Goal: Task Accomplishment & Management: Manage account settings

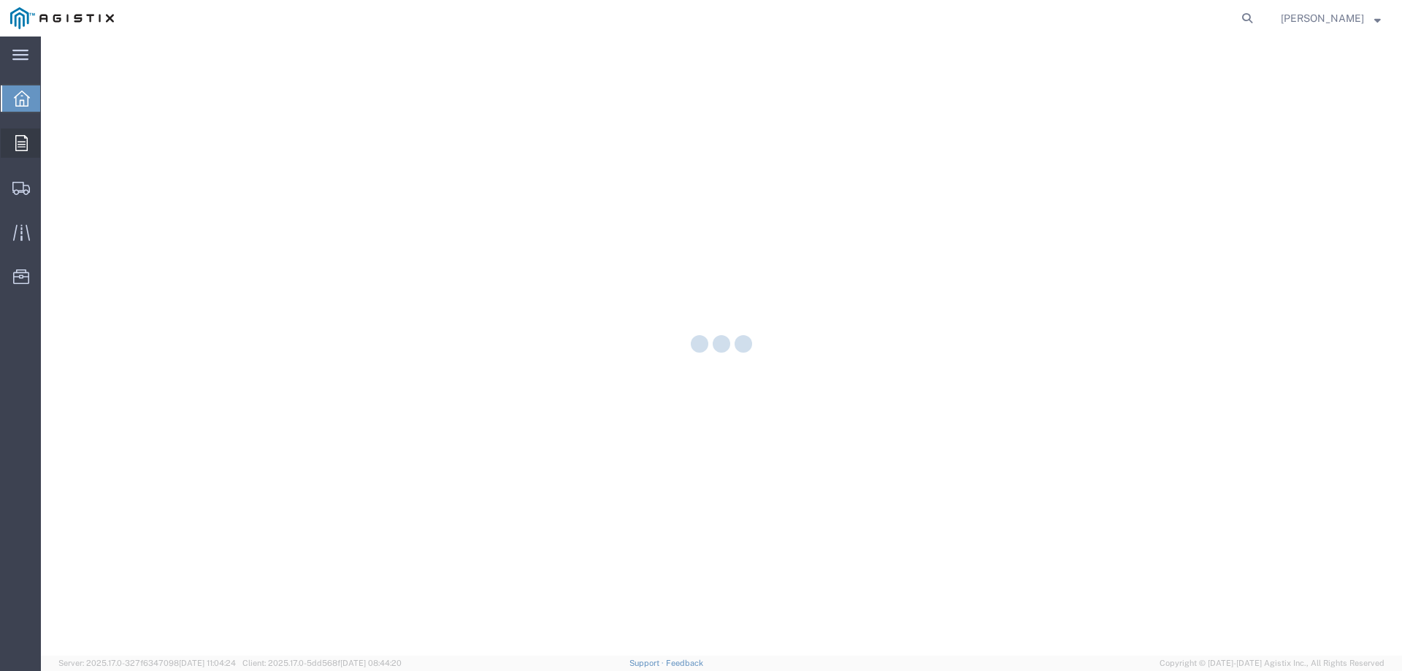
click at [25, 146] on icon at bounding box center [21, 143] width 12 height 16
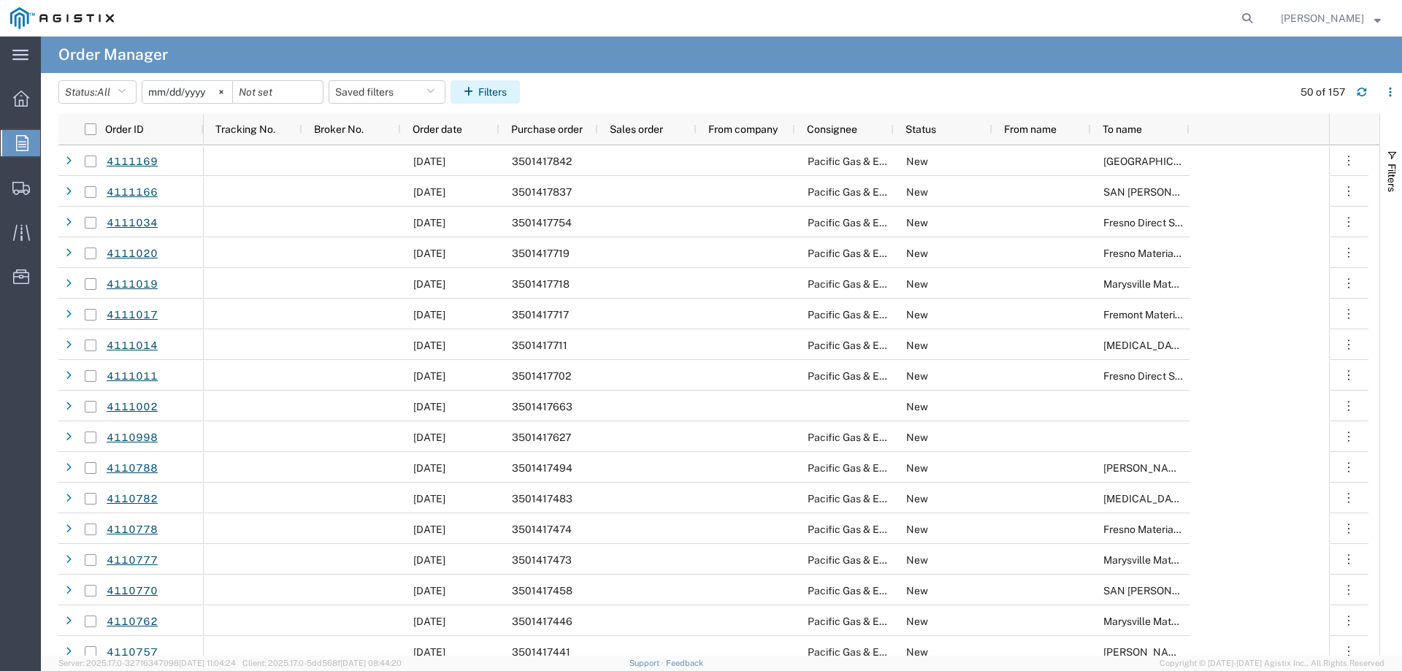
click at [478, 98] on button "Filters" at bounding box center [485, 91] width 69 height 23
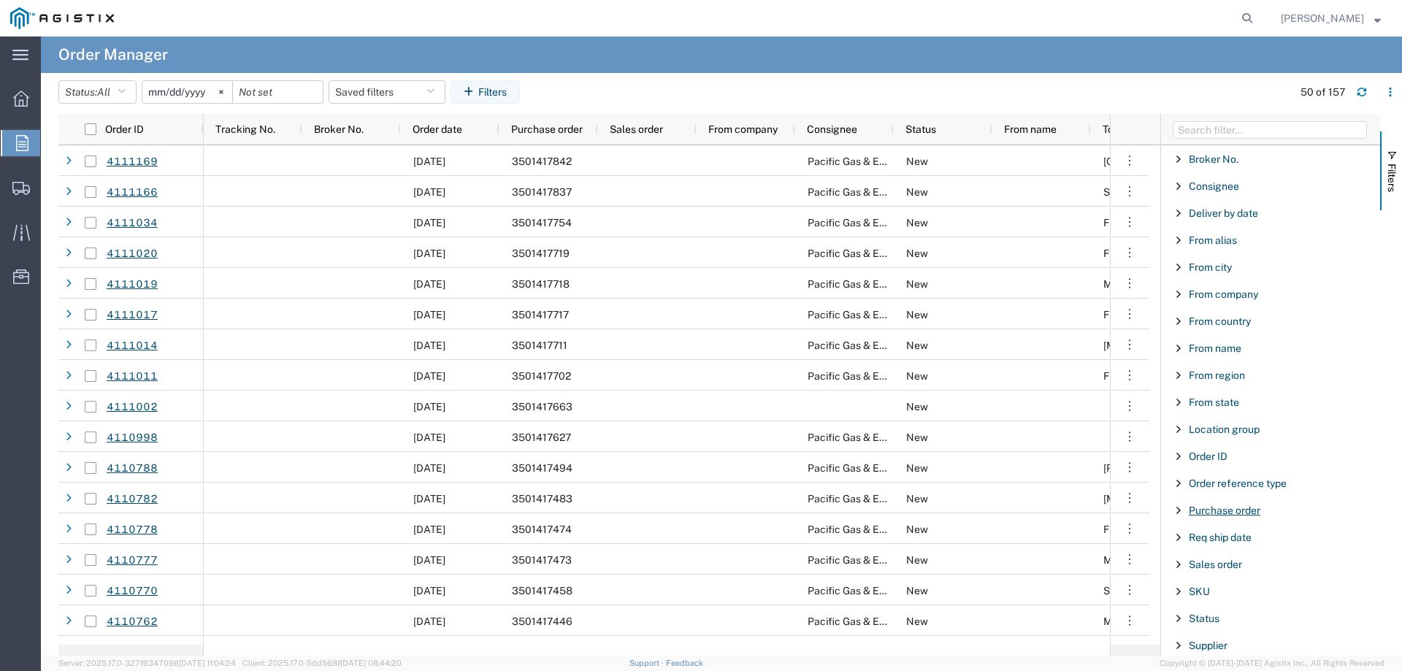
click at [1223, 513] on span "Purchase order" at bounding box center [1225, 511] width 72 height 12
click at [1222, 566] on input "Filter Value" at bounding box center [1275, 572] width 191 height 18
type input "3501417"
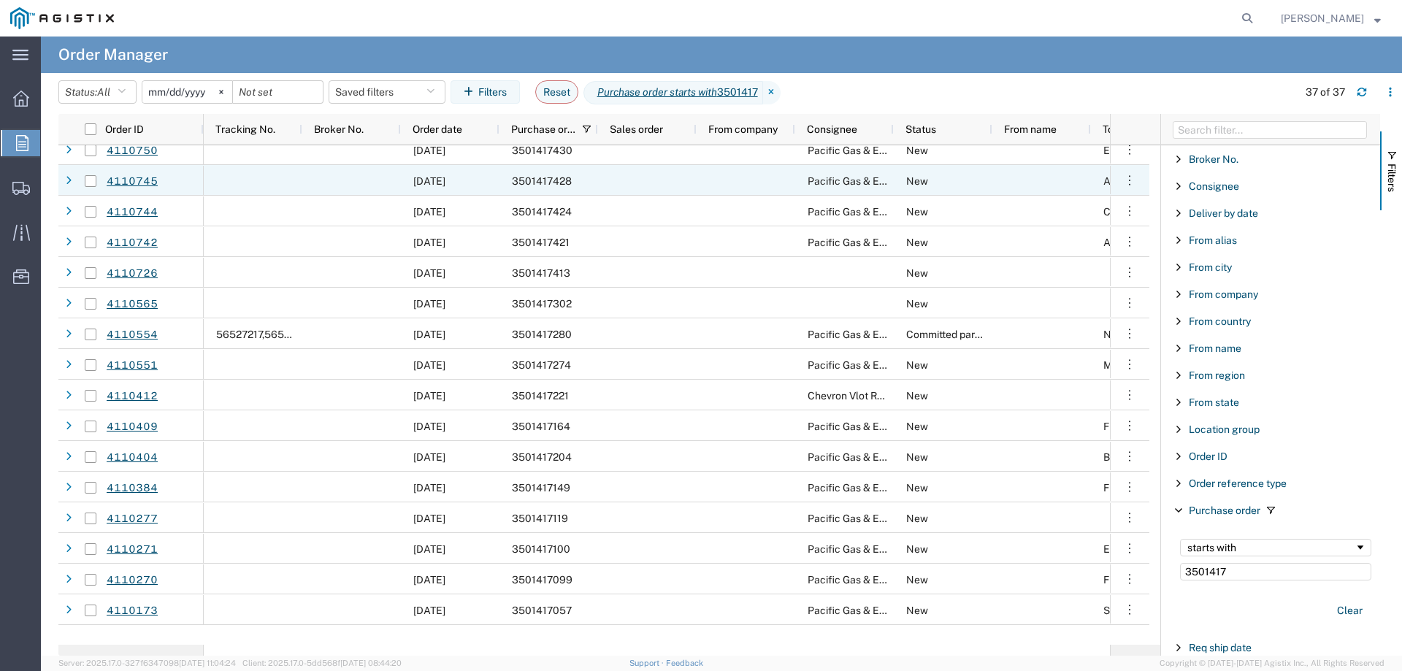
scroll to position [198, 0]
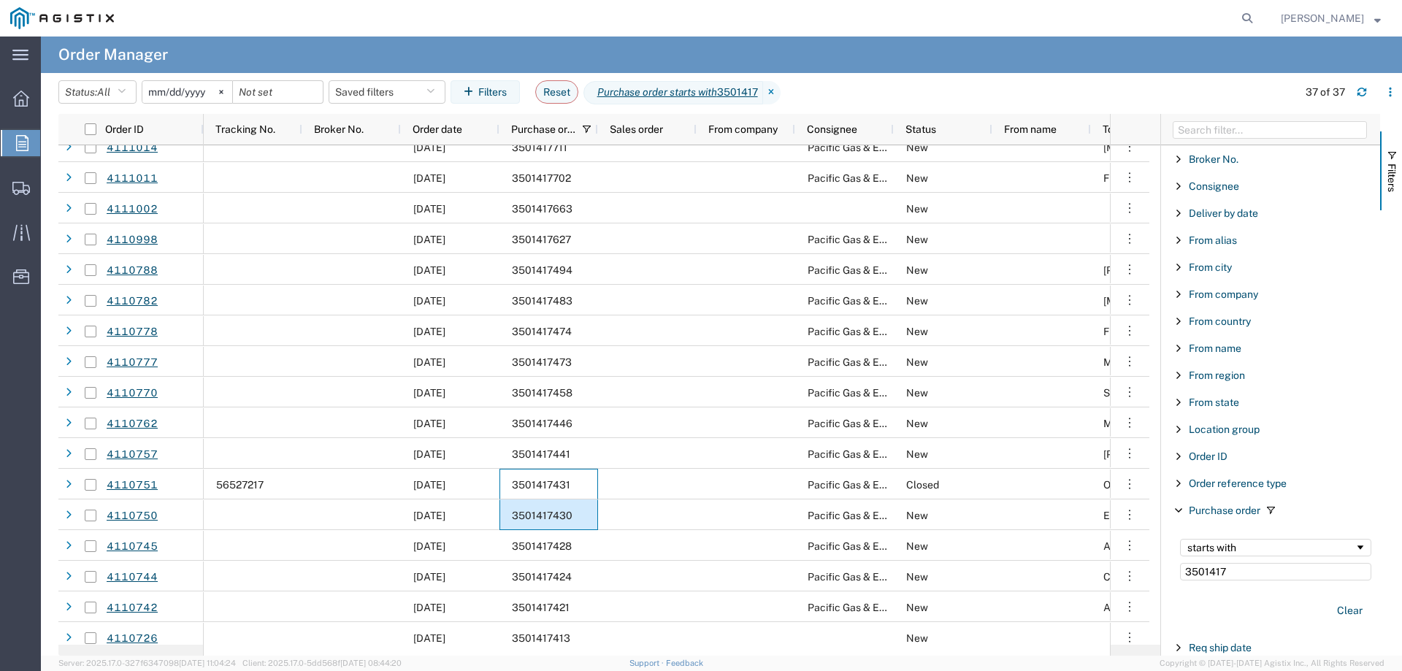
drag, startPoint x: 570, startPoint y: 483, endPoint x: 556, endPoint y: 513, distance: 32.3
click at [557, 513] on div "08/15/2025 3501417494 Pacific Gas & Electric Company New TEMPLETON SERVICE CENT…" at bounding box center [697, 514] width 986 height 1135
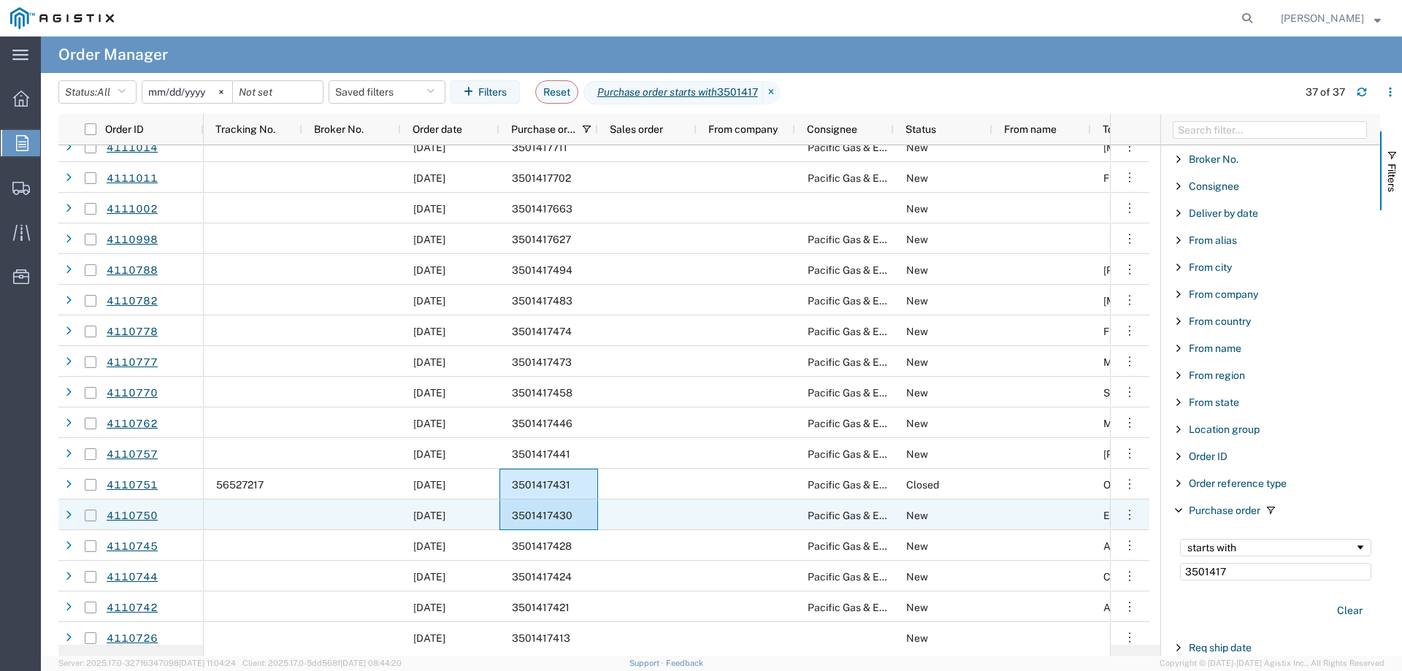
click at [86, 516] on input "Press Space to toggle row selection (unchecked)" at bounding box center [91, 516] width 12 height 12
checkbox input "true"
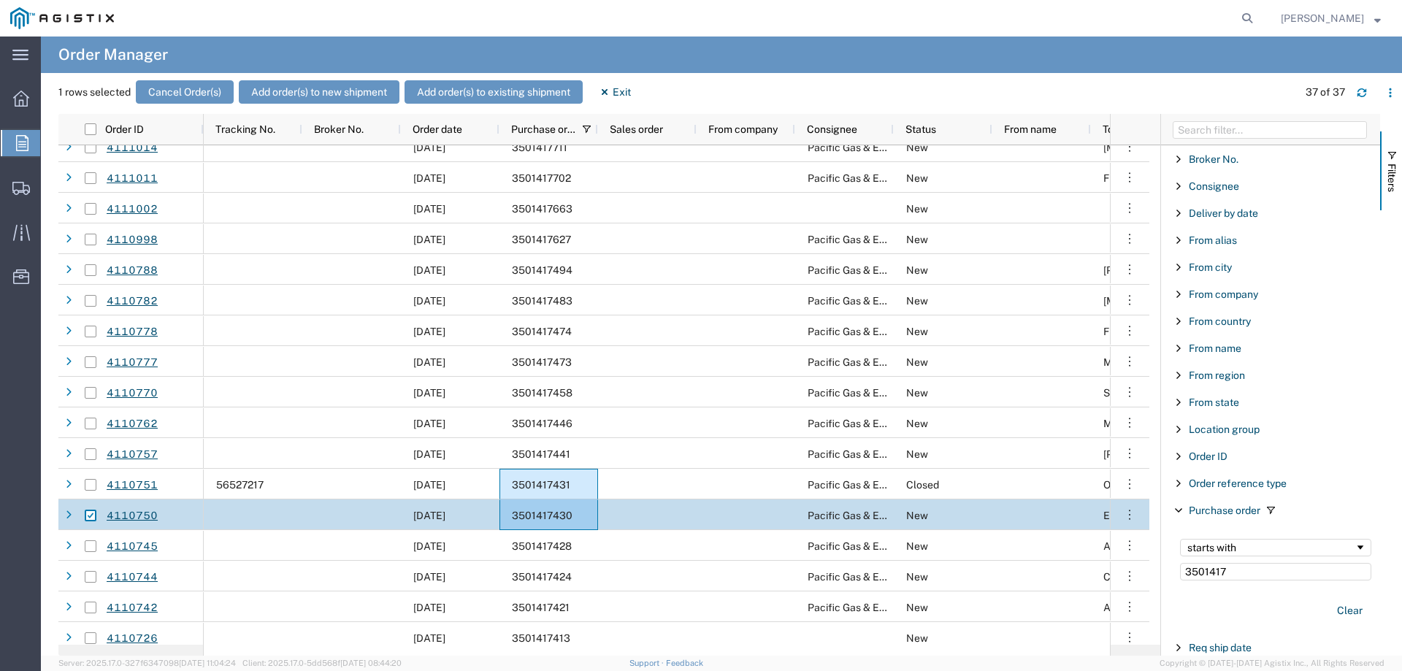
click at [556, 510] on span "3501417430" at bounding box center [542, 516] width 61 height 12
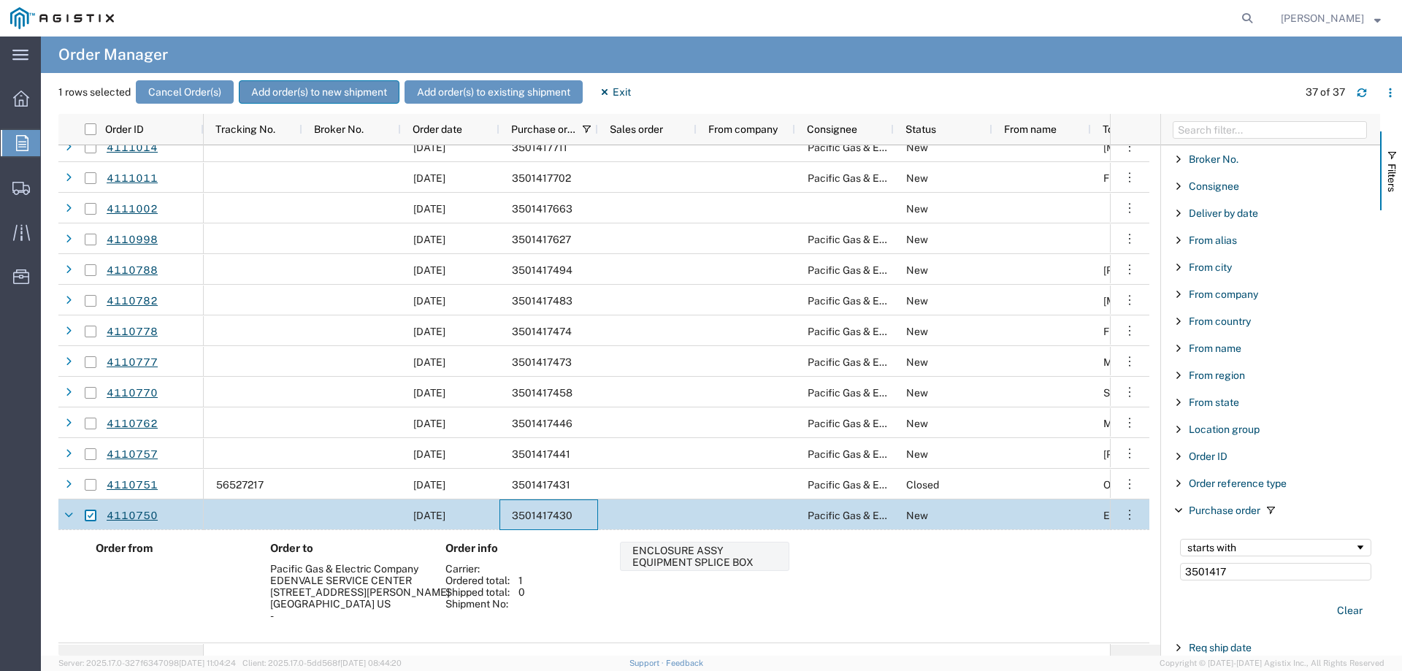
click at [297, 96] on button "Add order(s) to new shipment" at bounding box center [319, 91] width 161 height 23
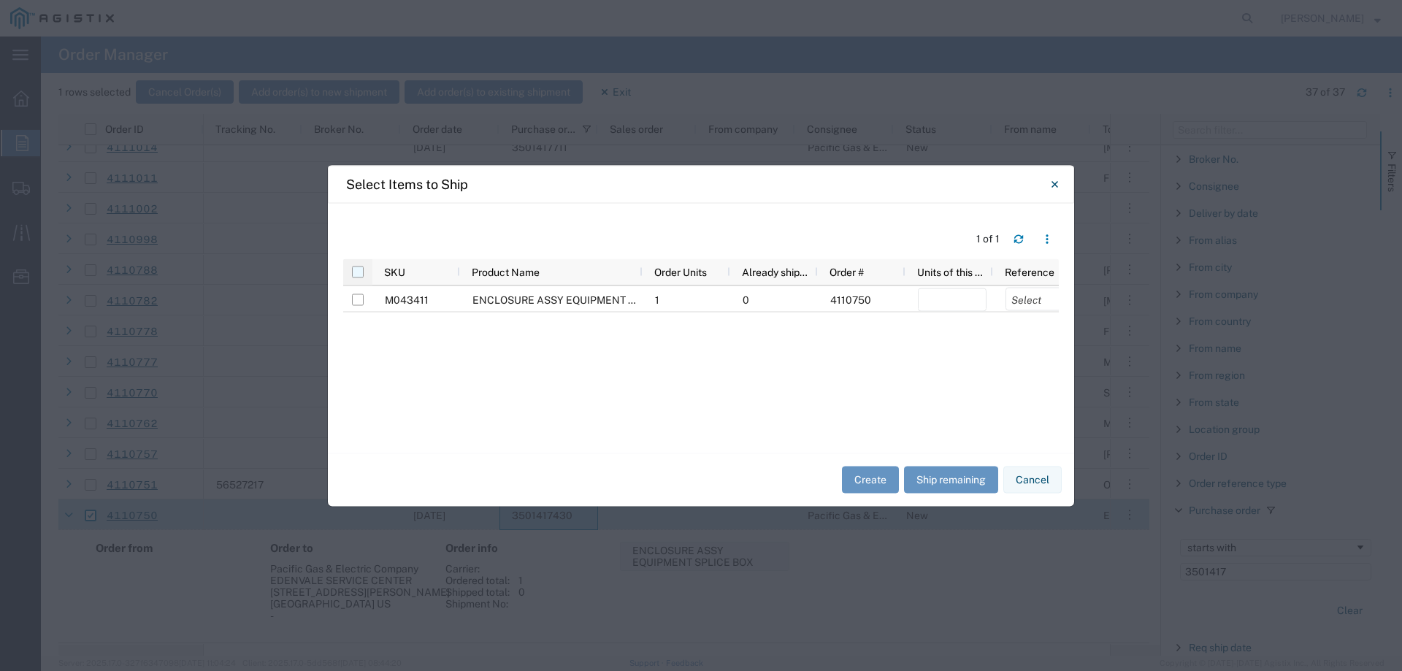
click at [356, 270] on input "checkbox" at bounding box center [358, 272] width 12 height 12
checkbox input "true"
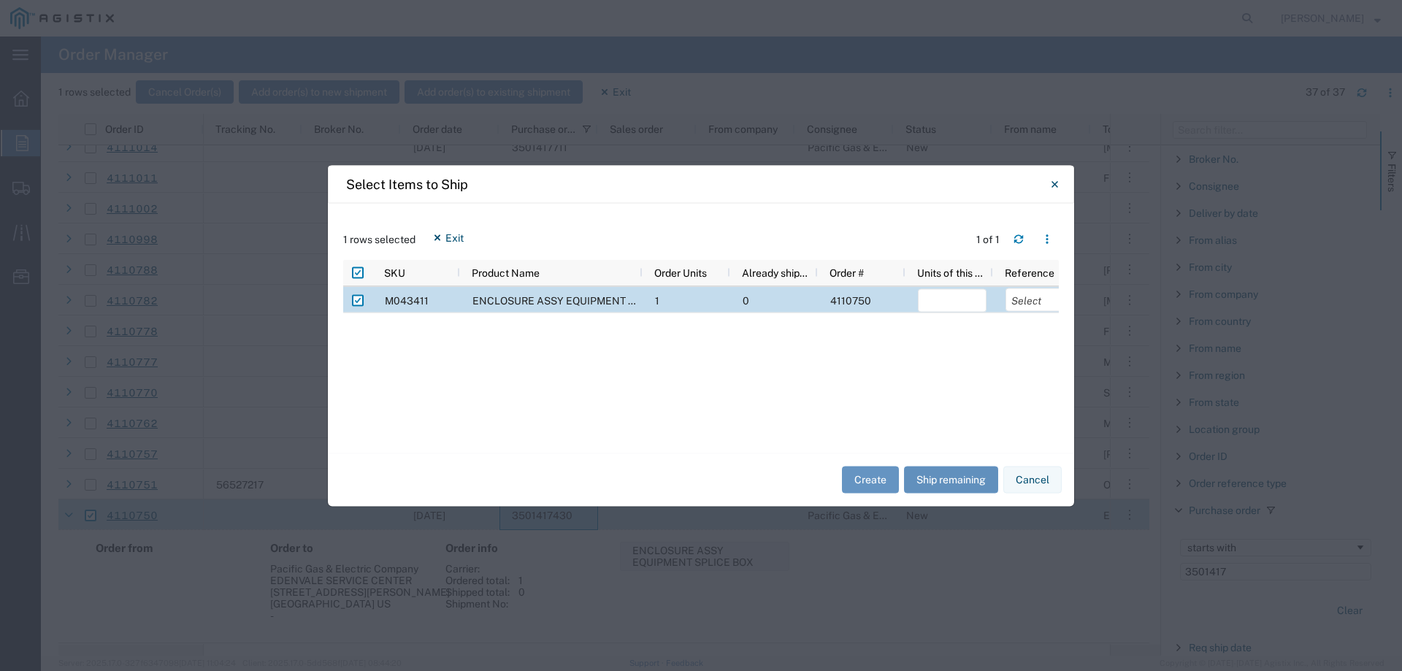
click at [946, 484] on button "Ship remaining" at bounding box center [951, 480] width 94 height 27
type input "1"
click at [1025, 305] on select "Select Purchase Order Delivery Number" at bounding box center [1040, 299] width 69 height 23
select select "PURCHORD"
click at [1006, 288] on select "Select Purchase Order Delivery Number" at bounding box center [1040, 299] width 69 height 23
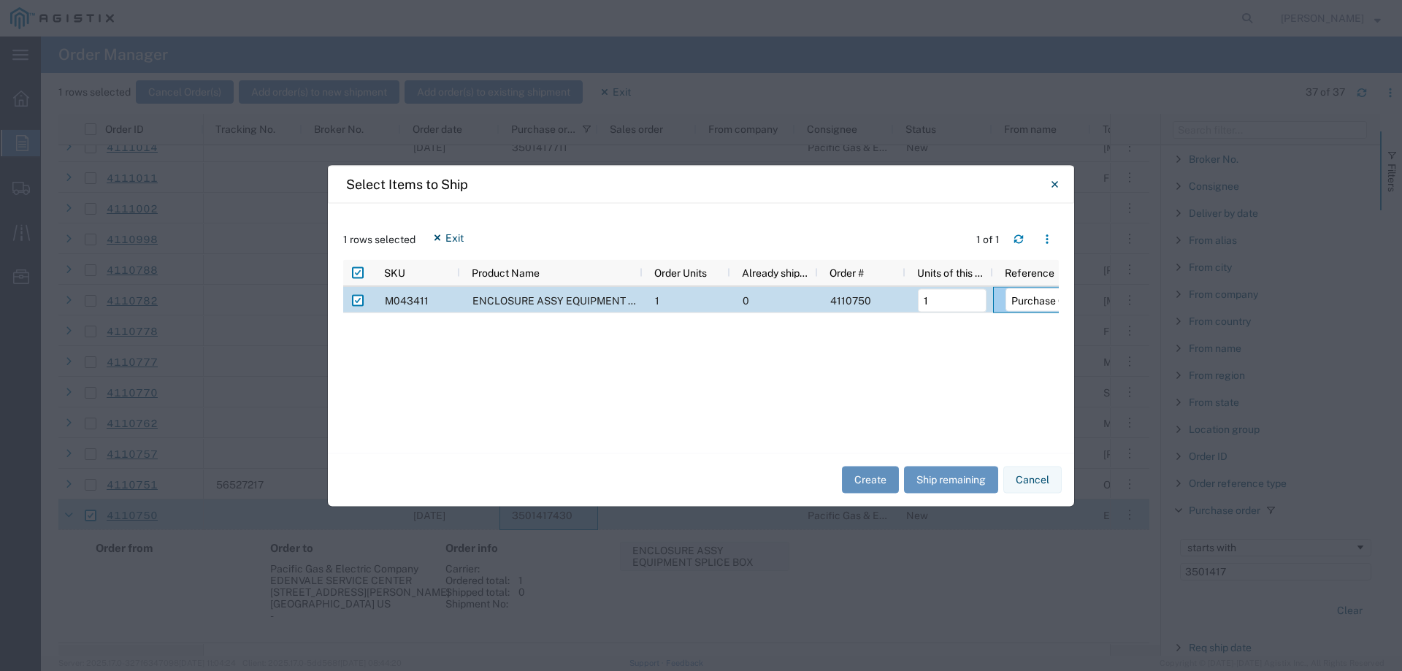
click at [859, 474] on button "Create" at bounding box center [870, 480] width 57 height 27
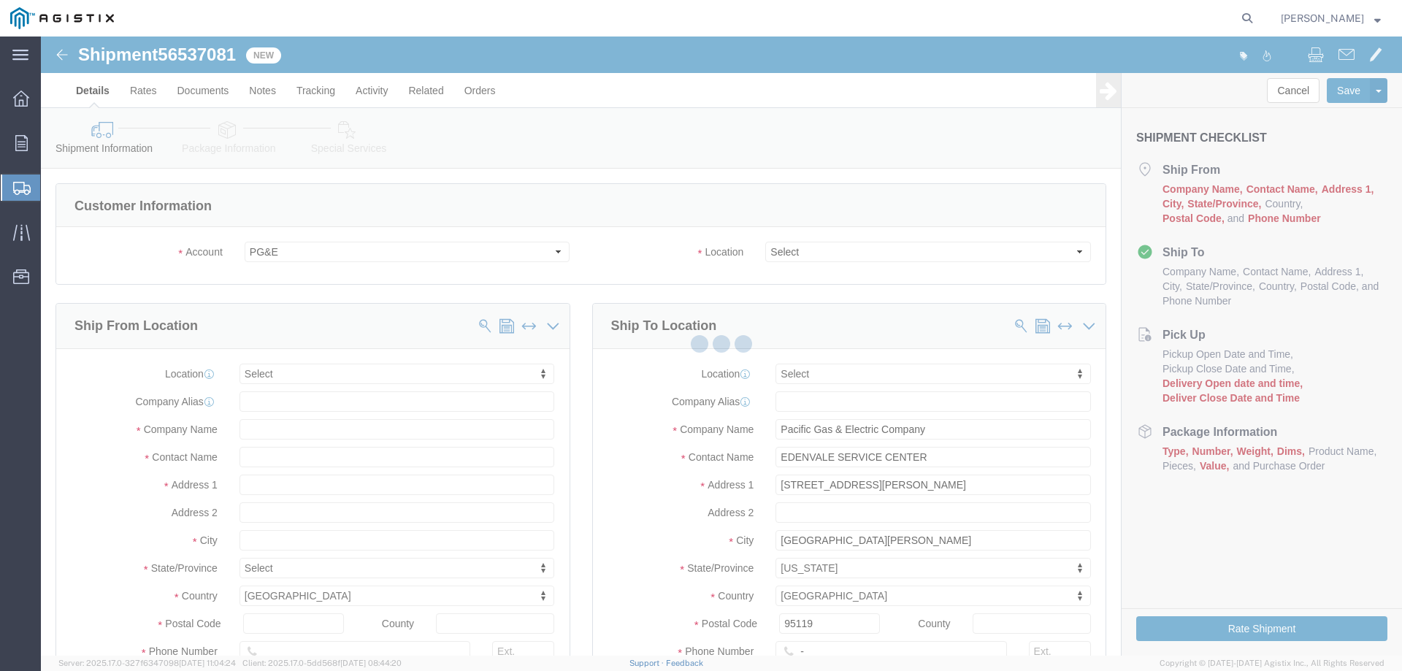
select select
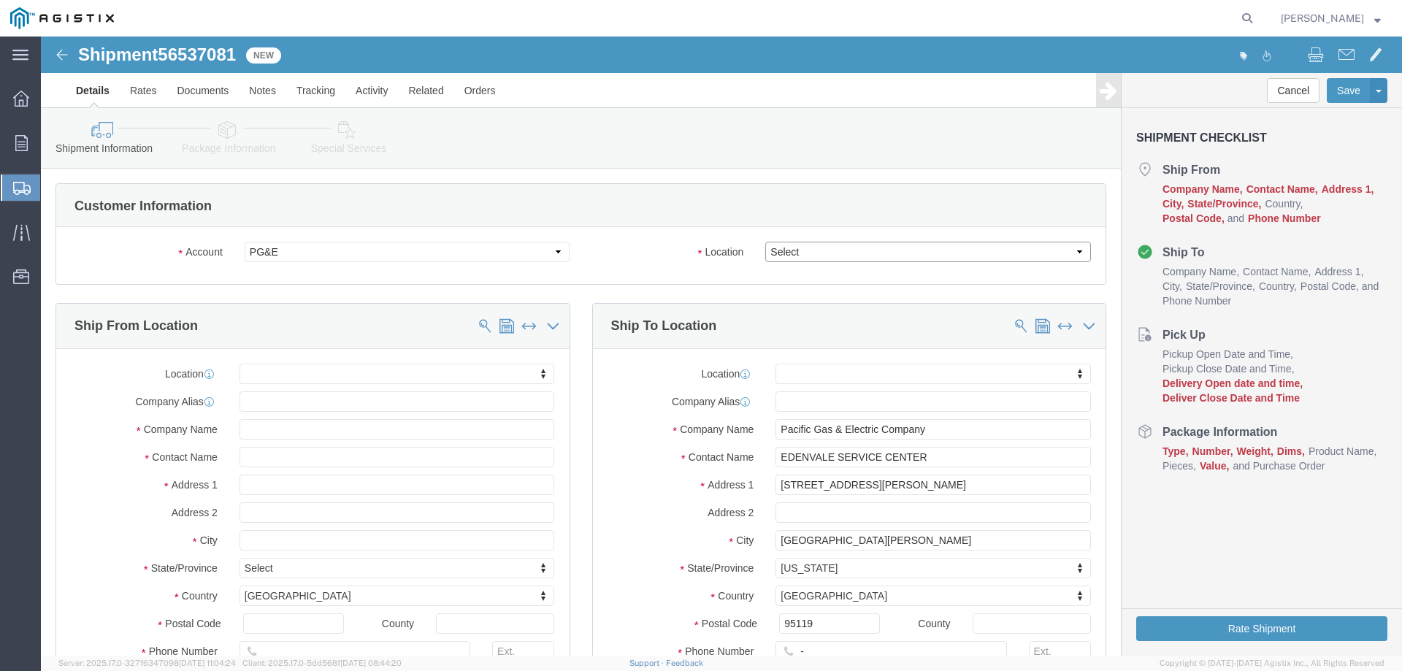
click select "Select All Others Fremont DC Fresno DC Wheatland DC"
select select "23082"
click select "Select All Others Fremont DC Fresno DC Wheatland DC"
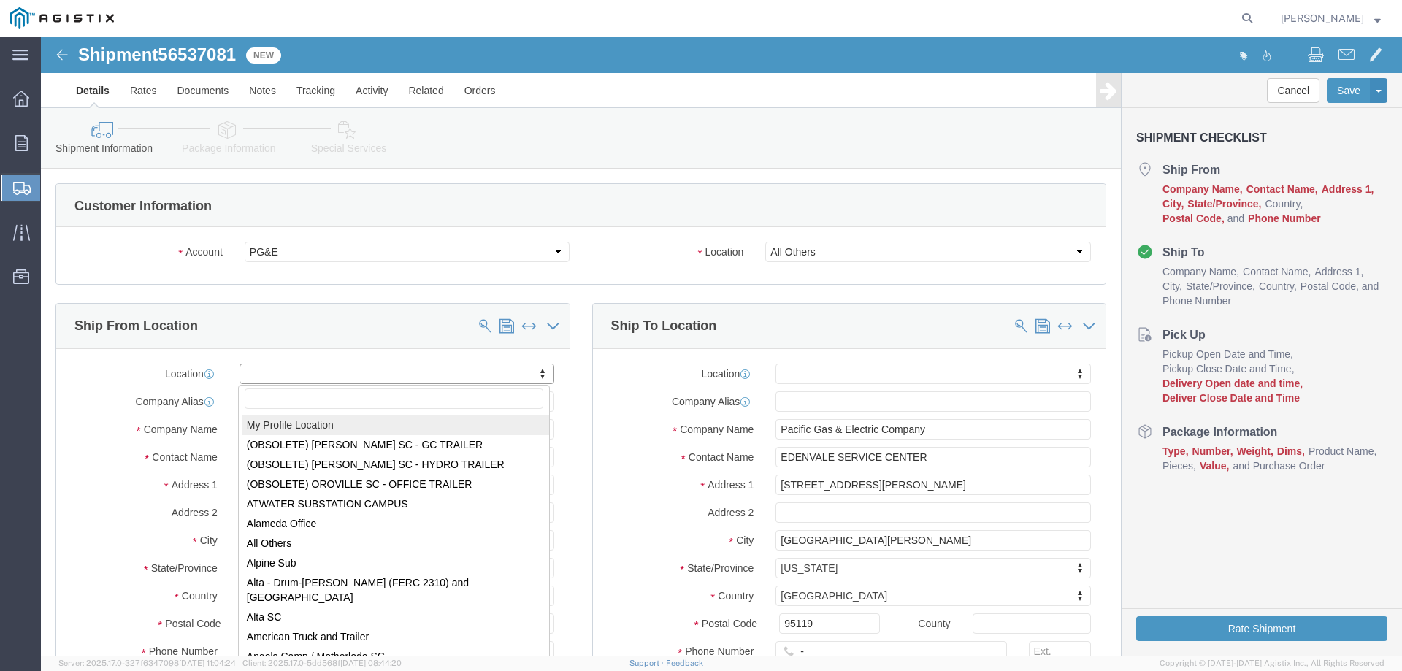
select select "MYPROFILE"
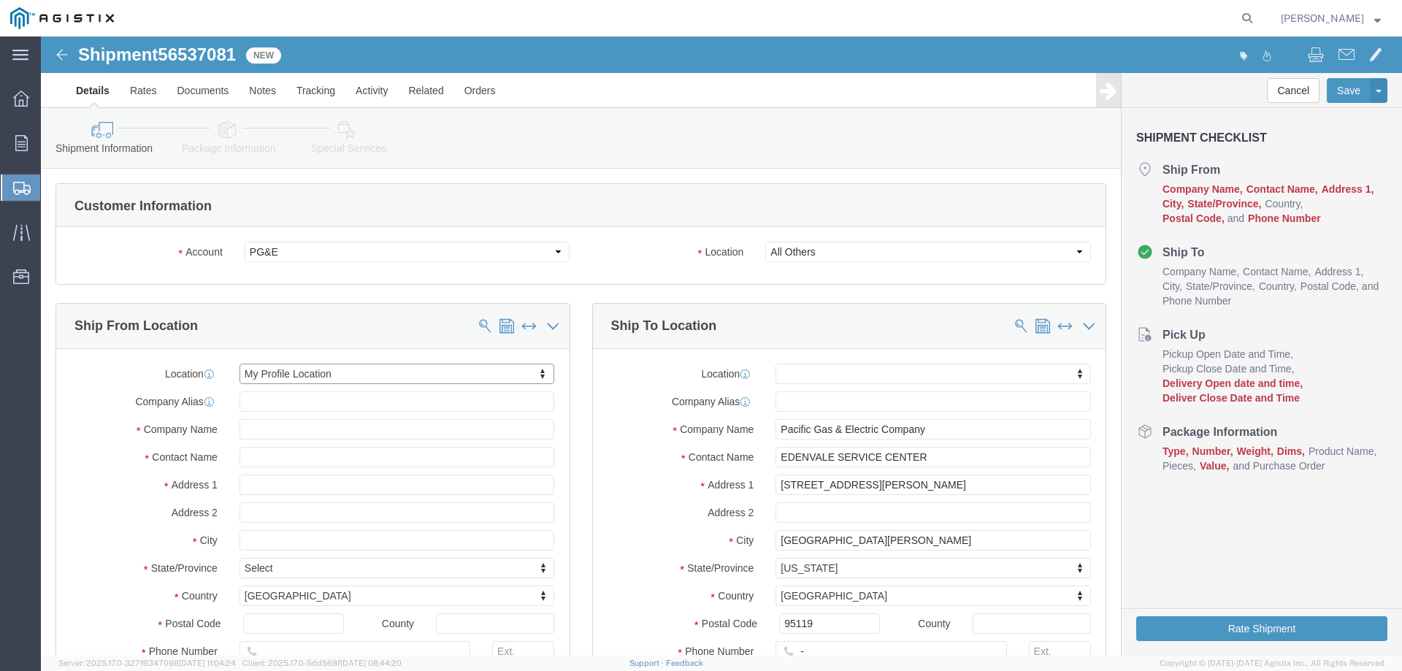
select select "CA"
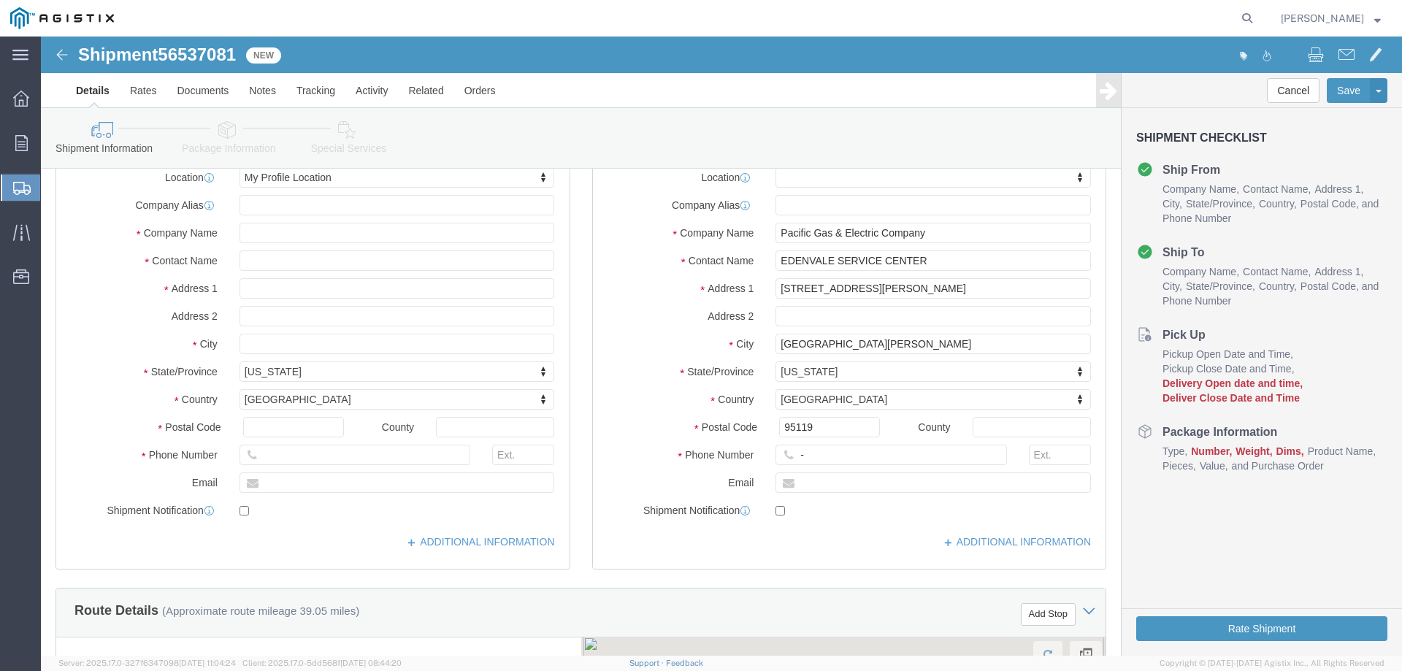
scroll to position [219, 0]
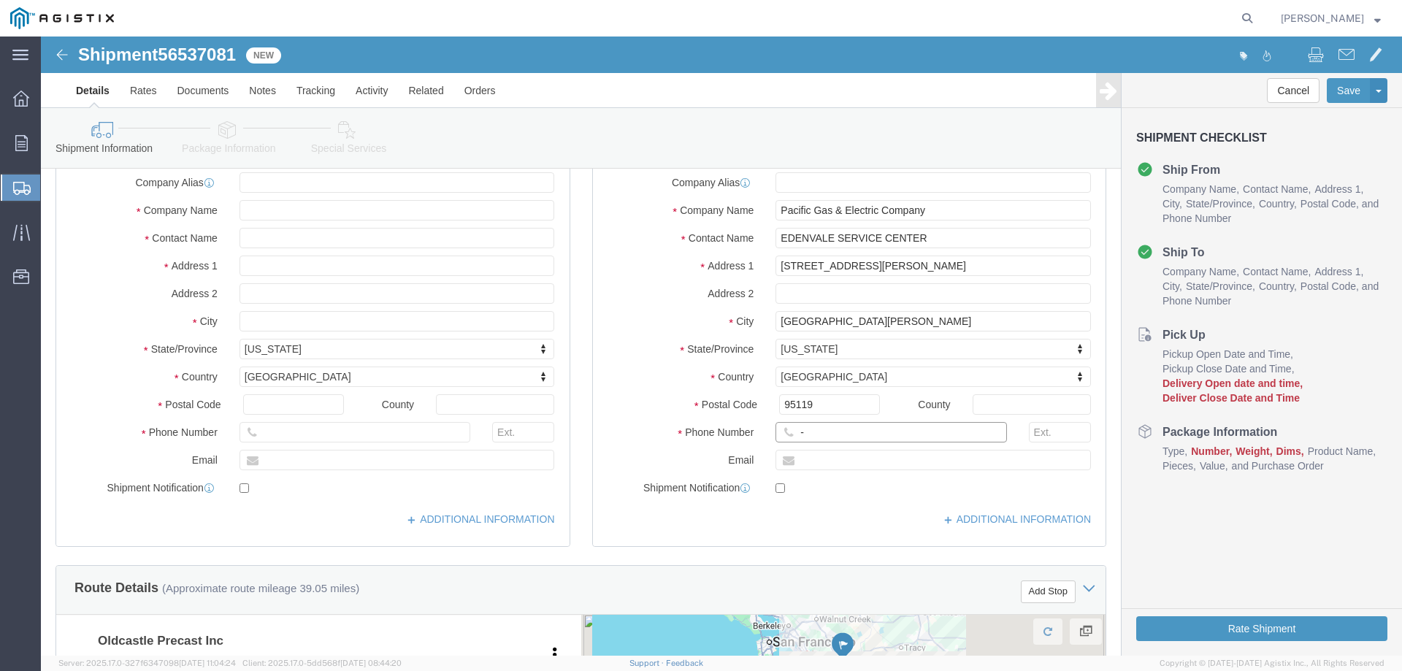
click input "-"
type input "123-456-7891"
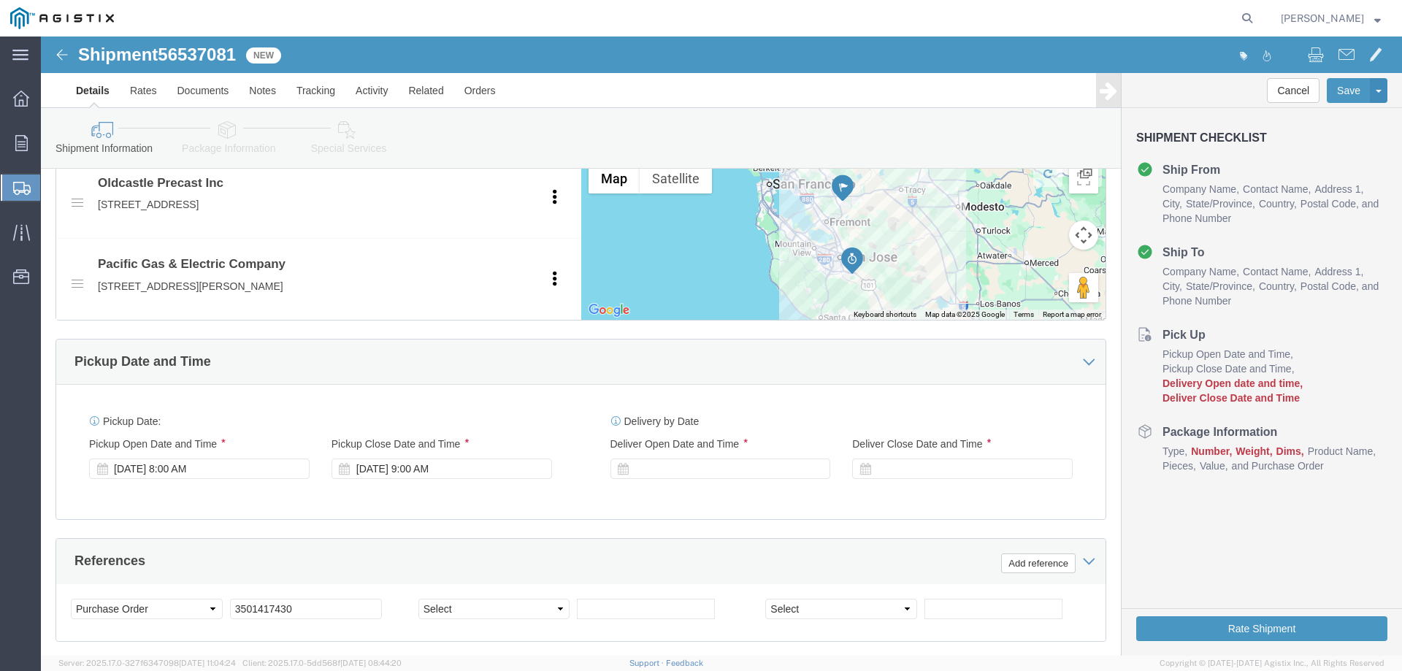
scroll to position [803, 0]
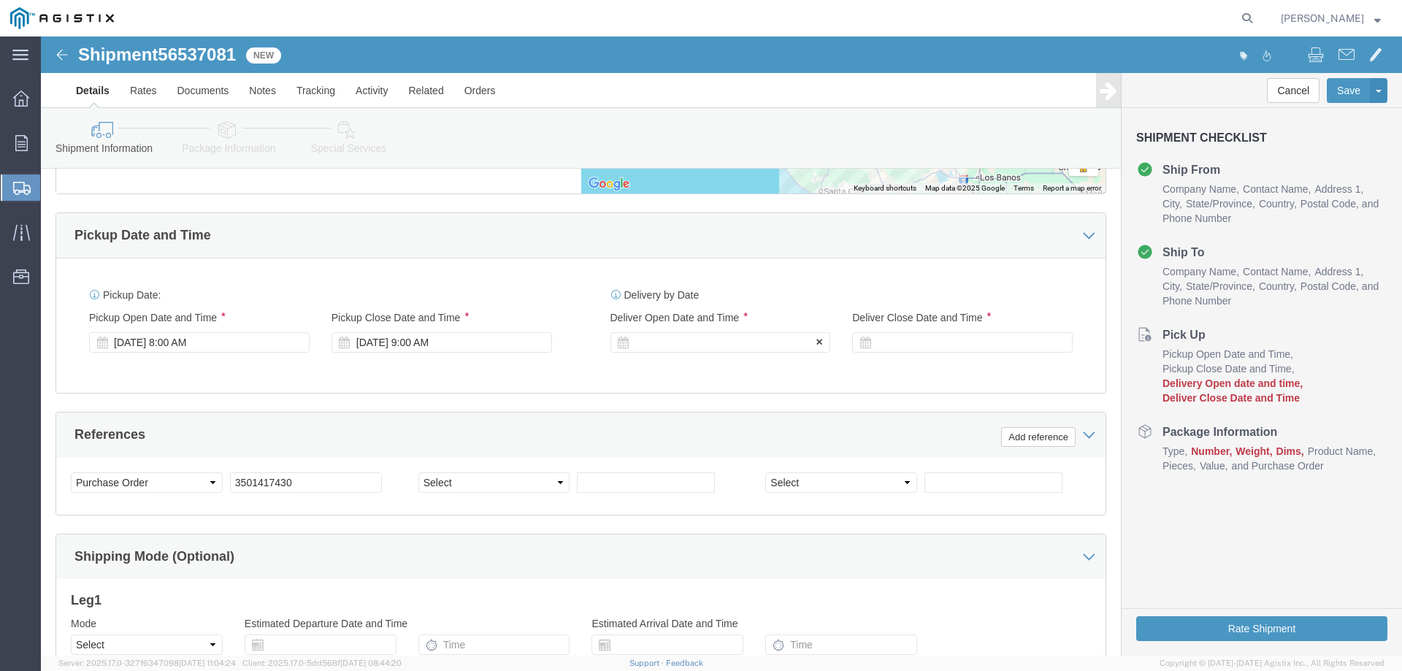
click div
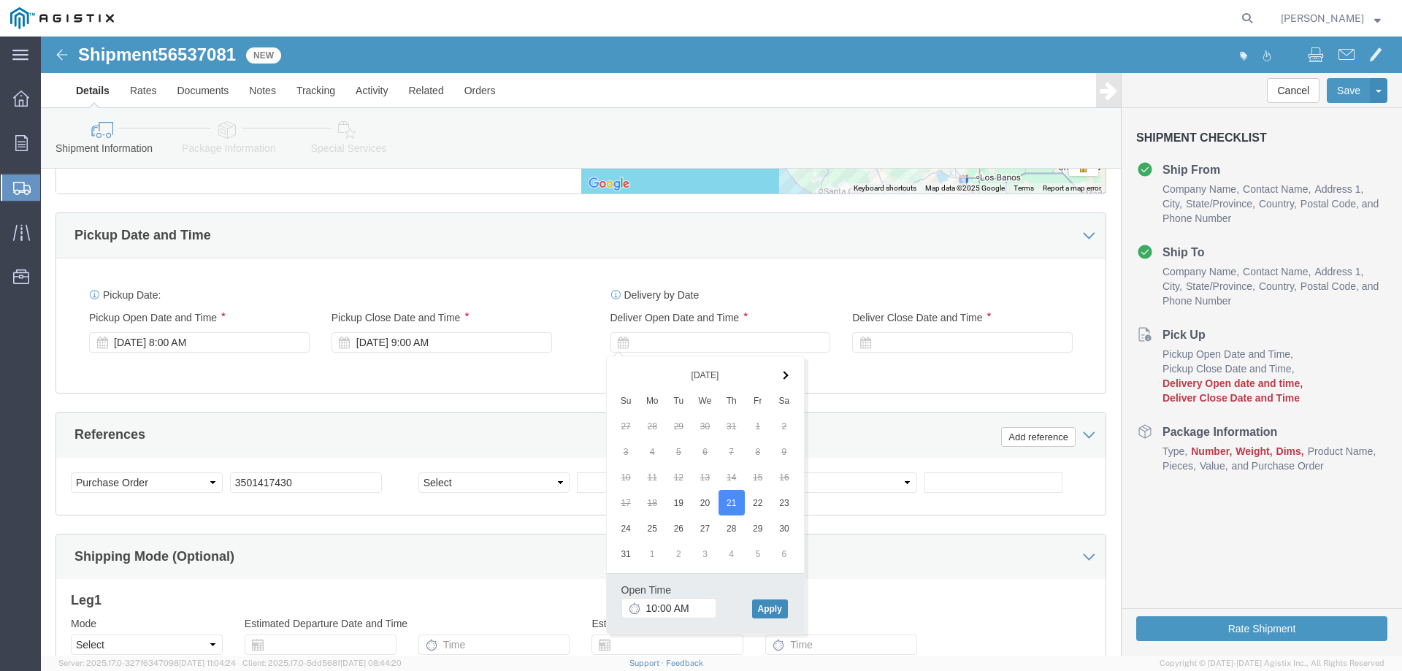
click button "Apply"
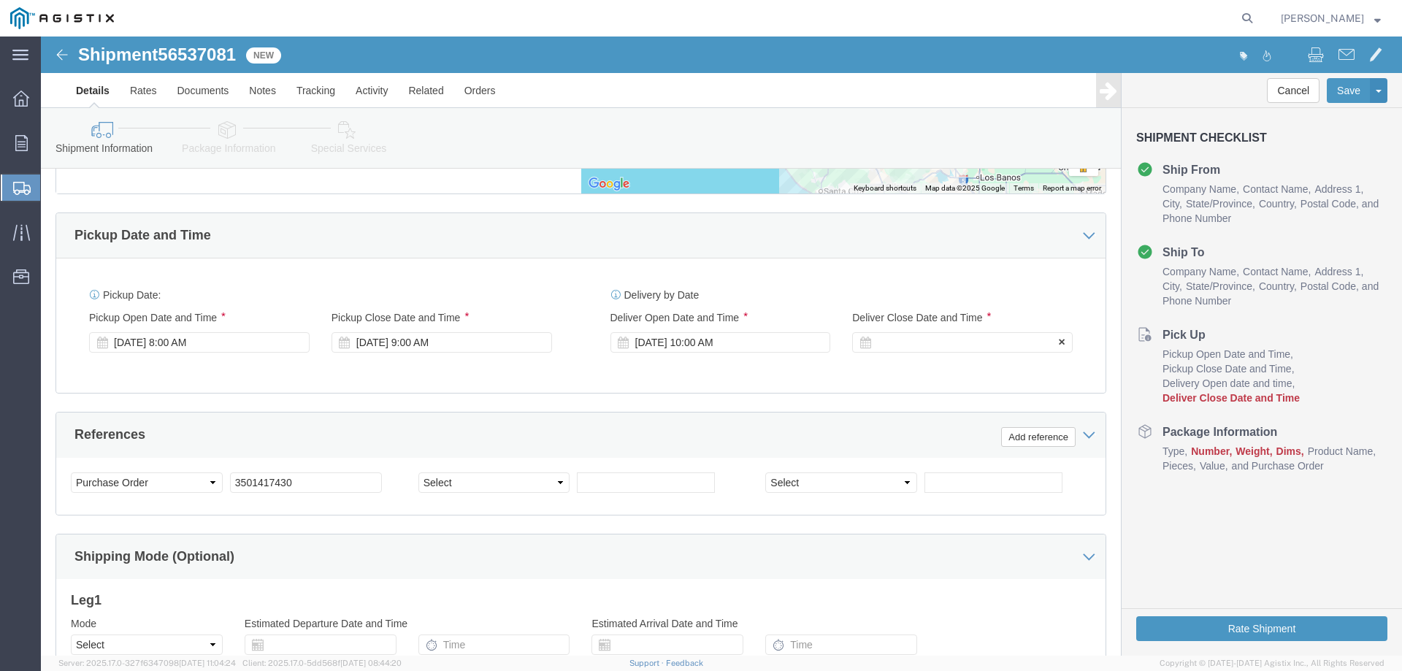
click div
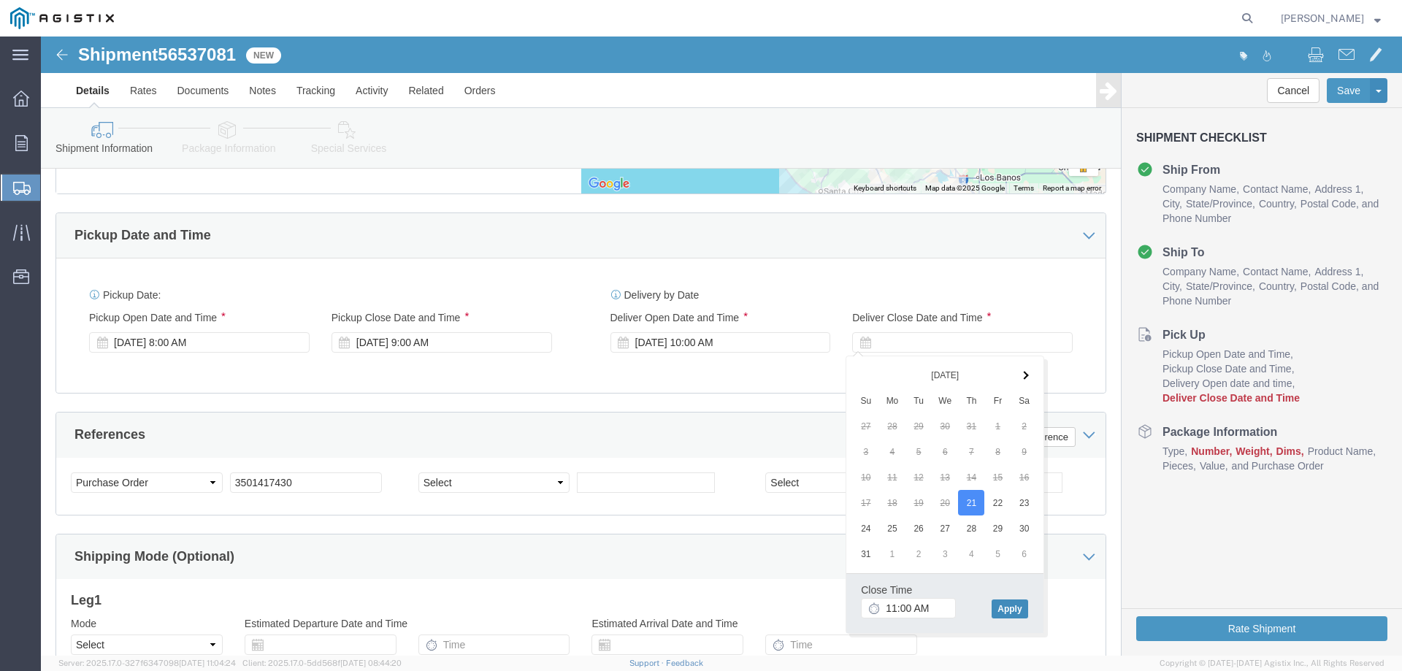
click button "Apply"
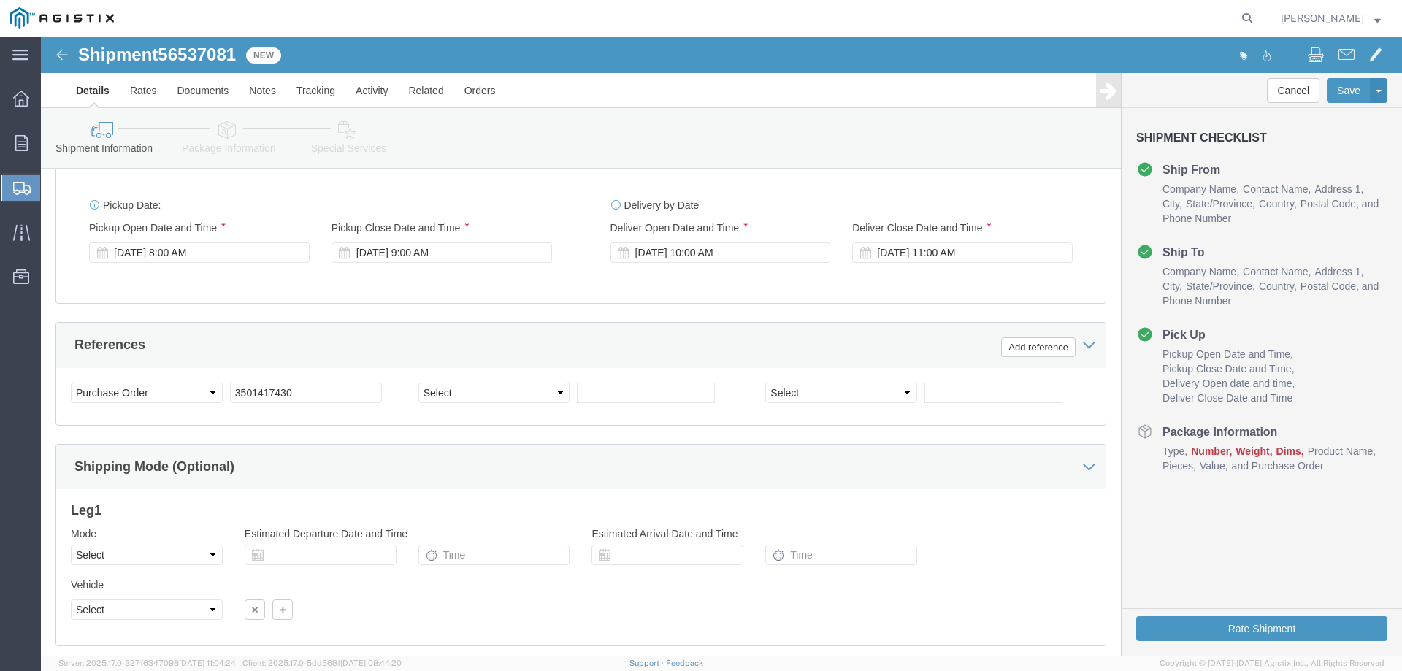
scroll to position [986, 0]
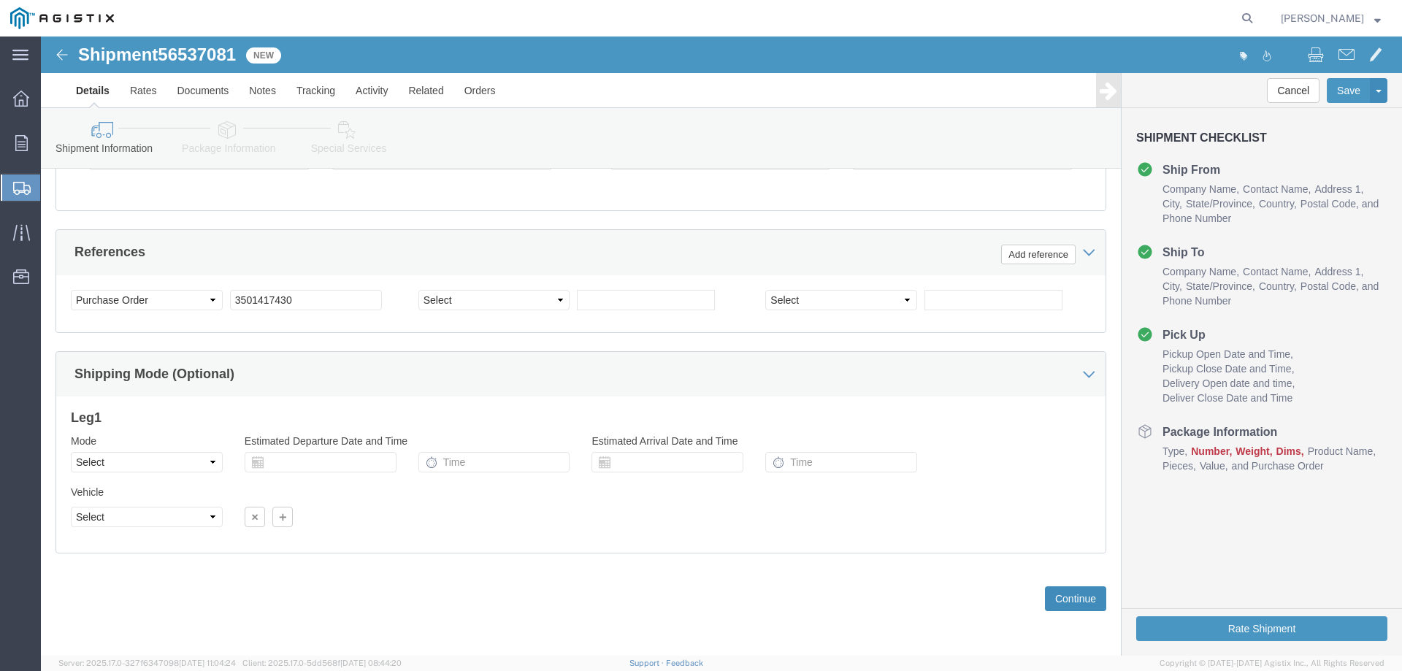
click button "Continue"
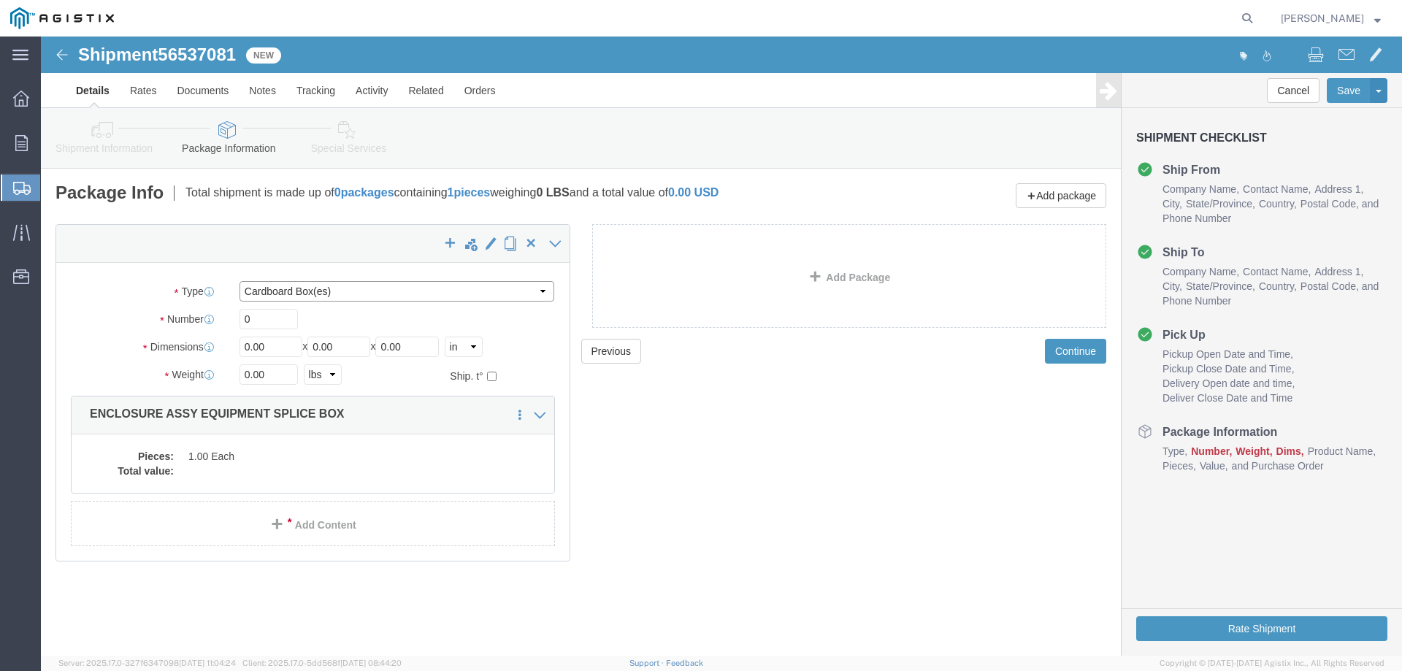
click select "Select Bulk Bundle(s) Cardboard Box(es) Carton(s) Crate(s) Drum(s) (Fiberboard)…"
select select "YRPK"
click select "Select Bulk Bundle(s) Cardboard Box(es) Carton(s) Crate(s) Drum(s) (Fiberboard)…"
drag, startPoint x: 214, startPoint y: 285, endPoint x: 181, endPoint y: 280, distance: 33.2
click div "Number 0"
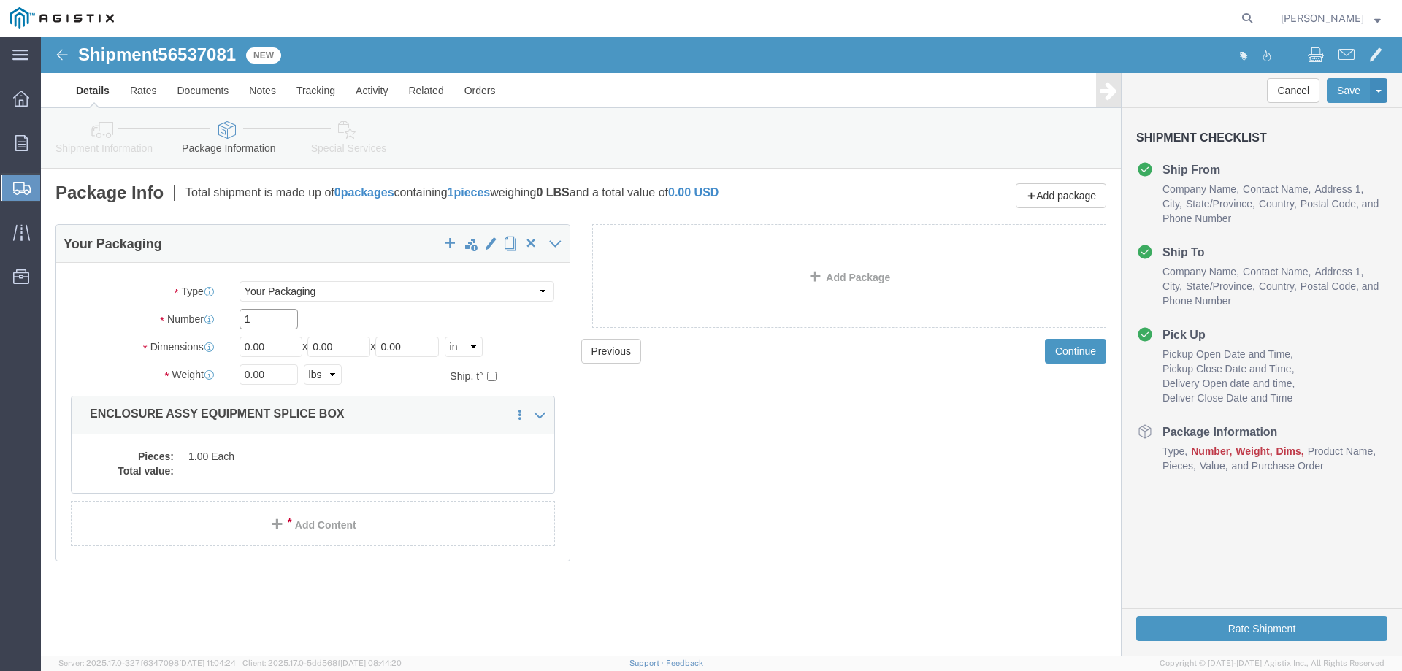
type input "1"
type input "54"
type input "102"
type input "72"
type input "17500"
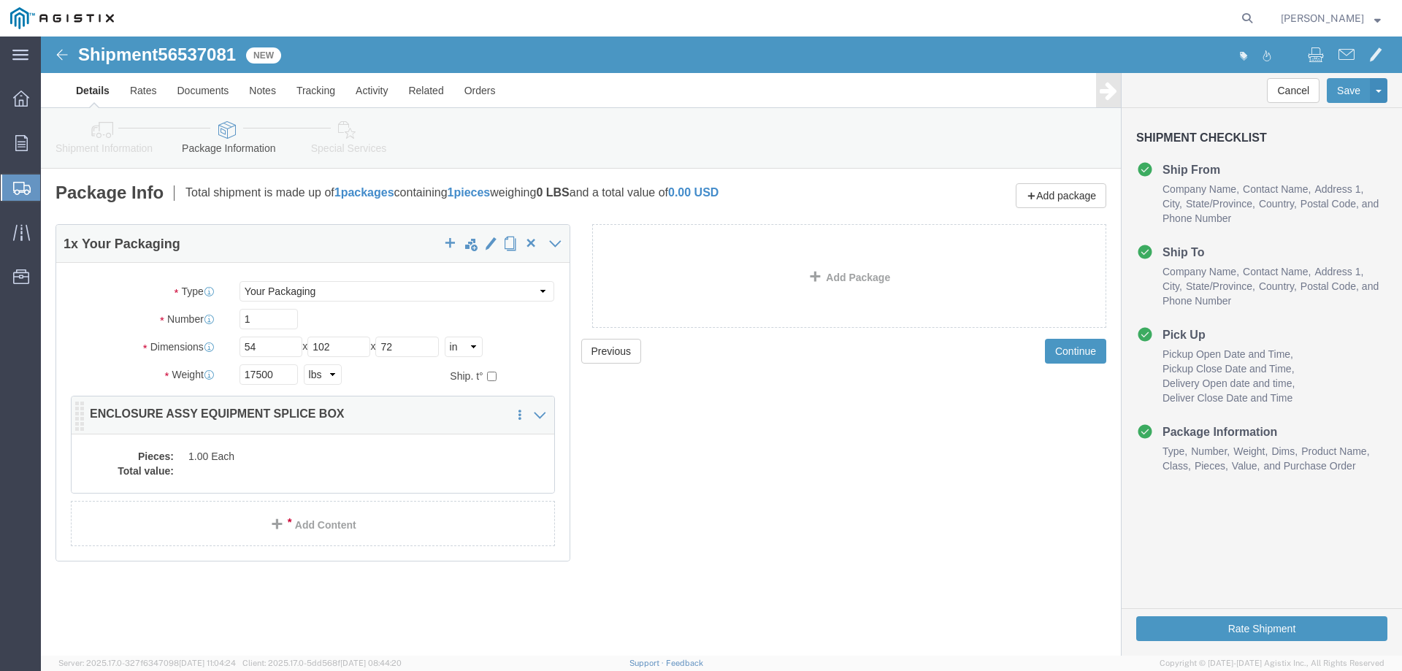
click dd "1.00 Each"
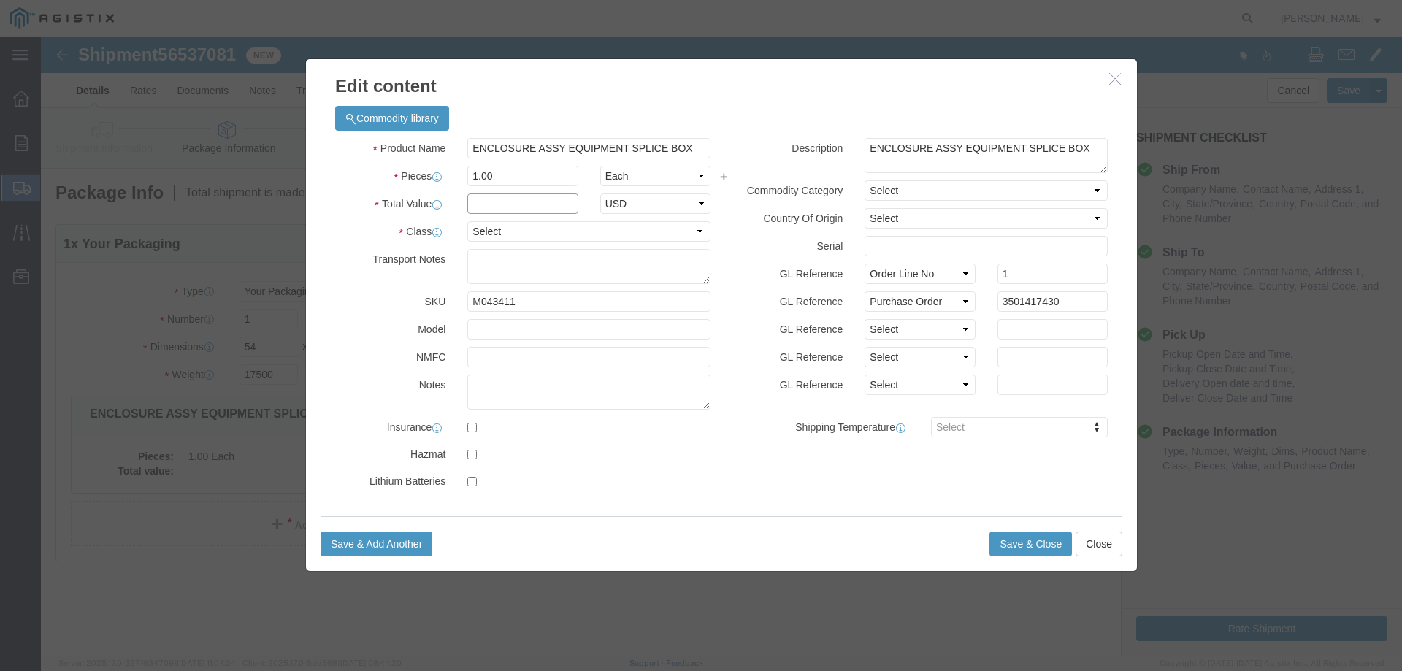
click input "text"
type input "1"
click select "Select 50 55 60 65 70 85 92.5 100 125 175 250 300 400"
select select "55"
click select "Select 50 55 60 65 70 85 92.5 100 125 175 250 300 400"
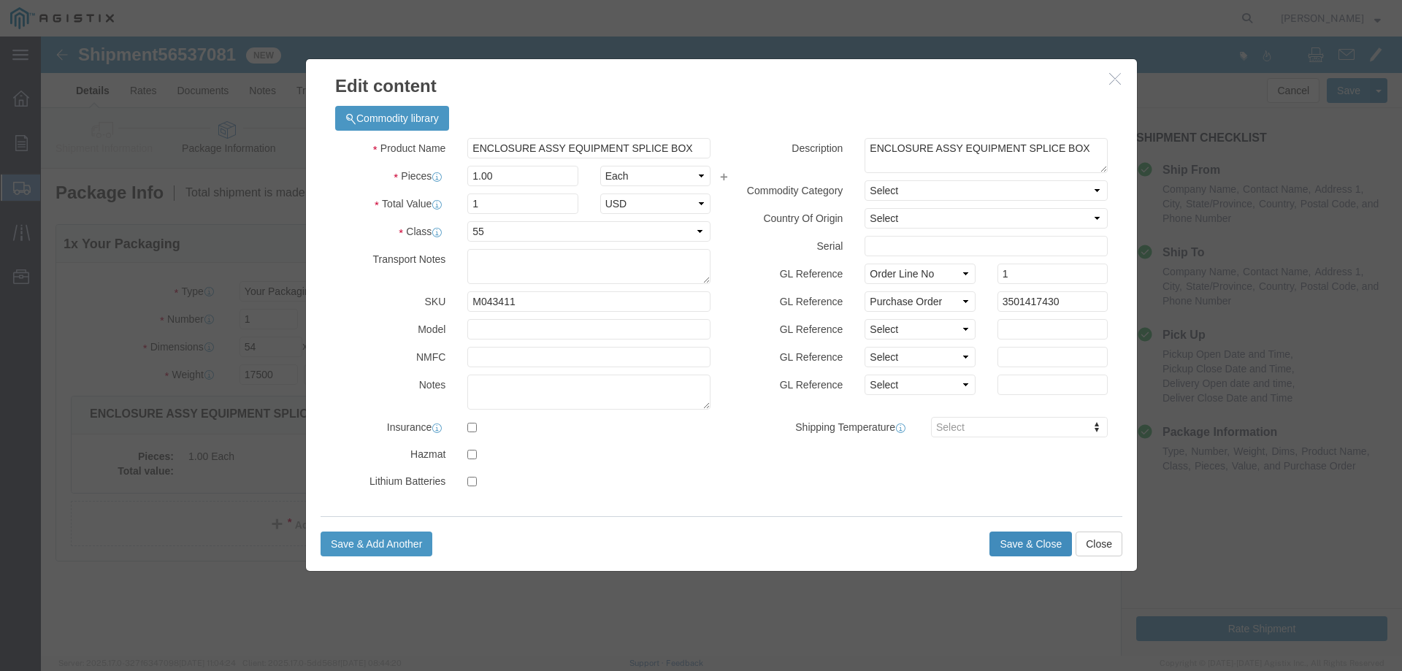
click button "Save & Close"
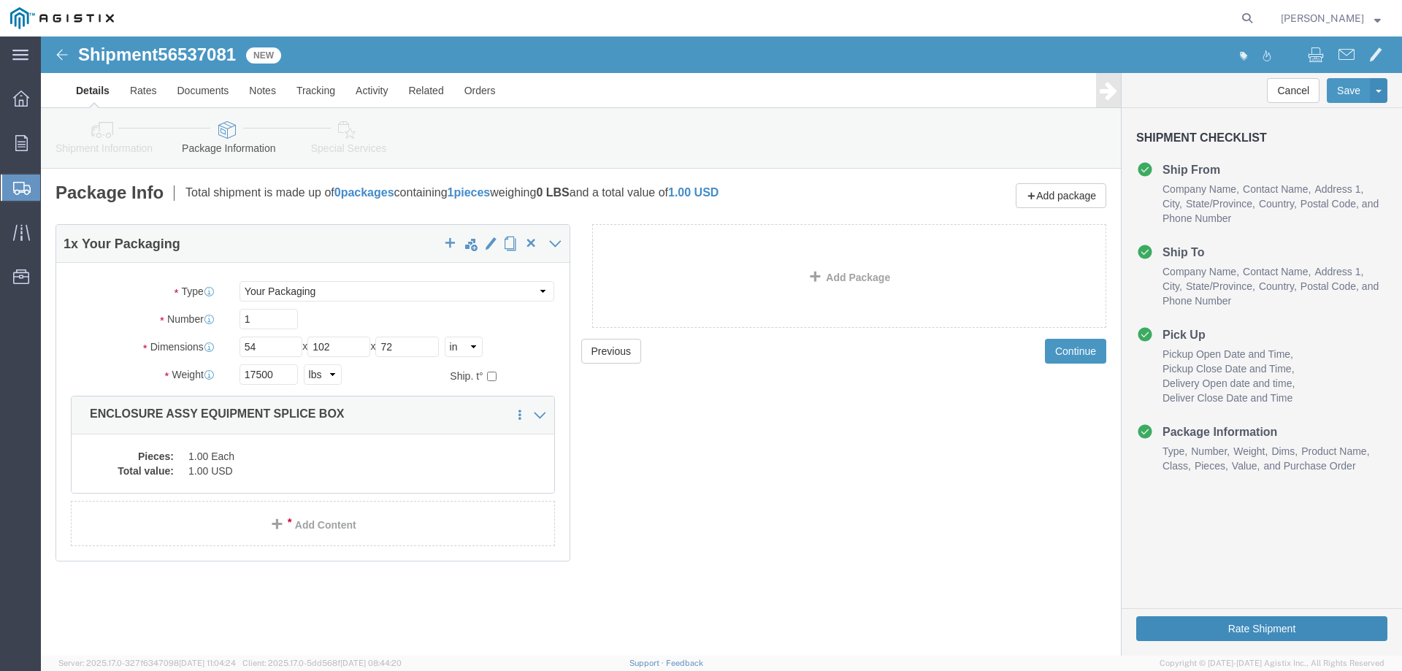
click button "Rate Shipment"
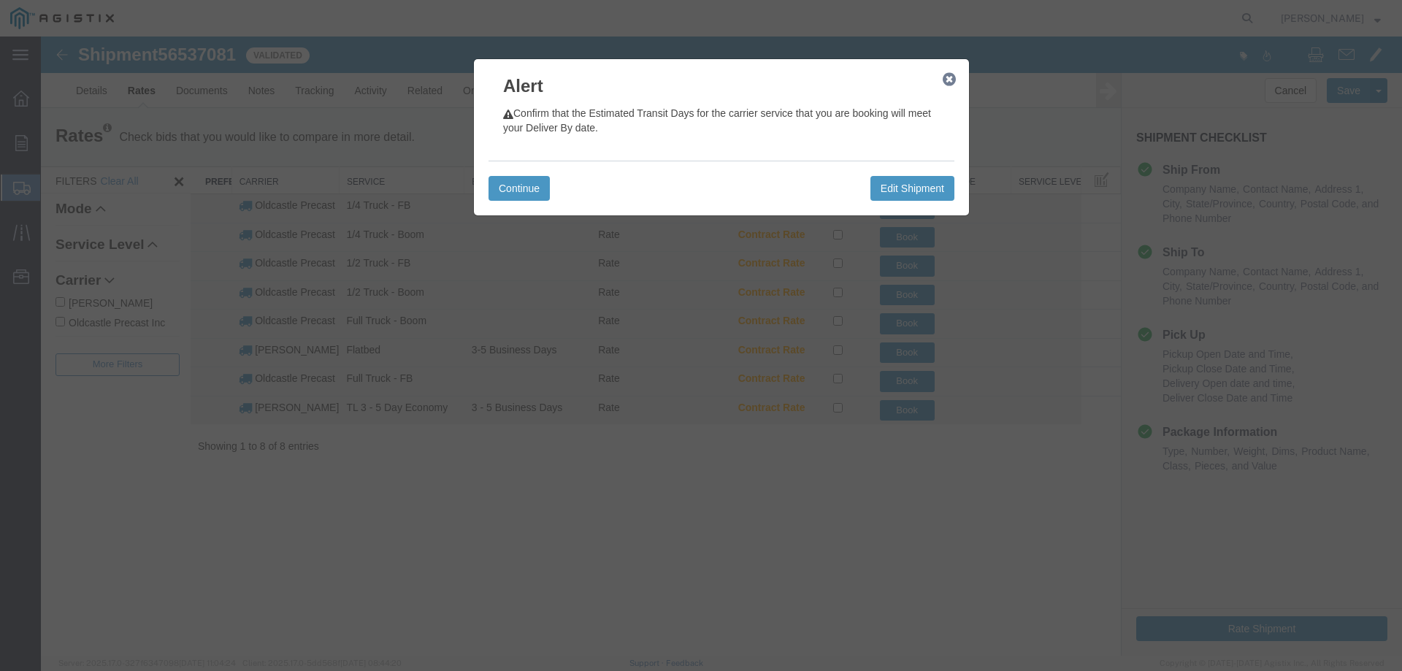
click at [946, 76] on icon "button" at bounding box center [949, 80] width 13 height 12
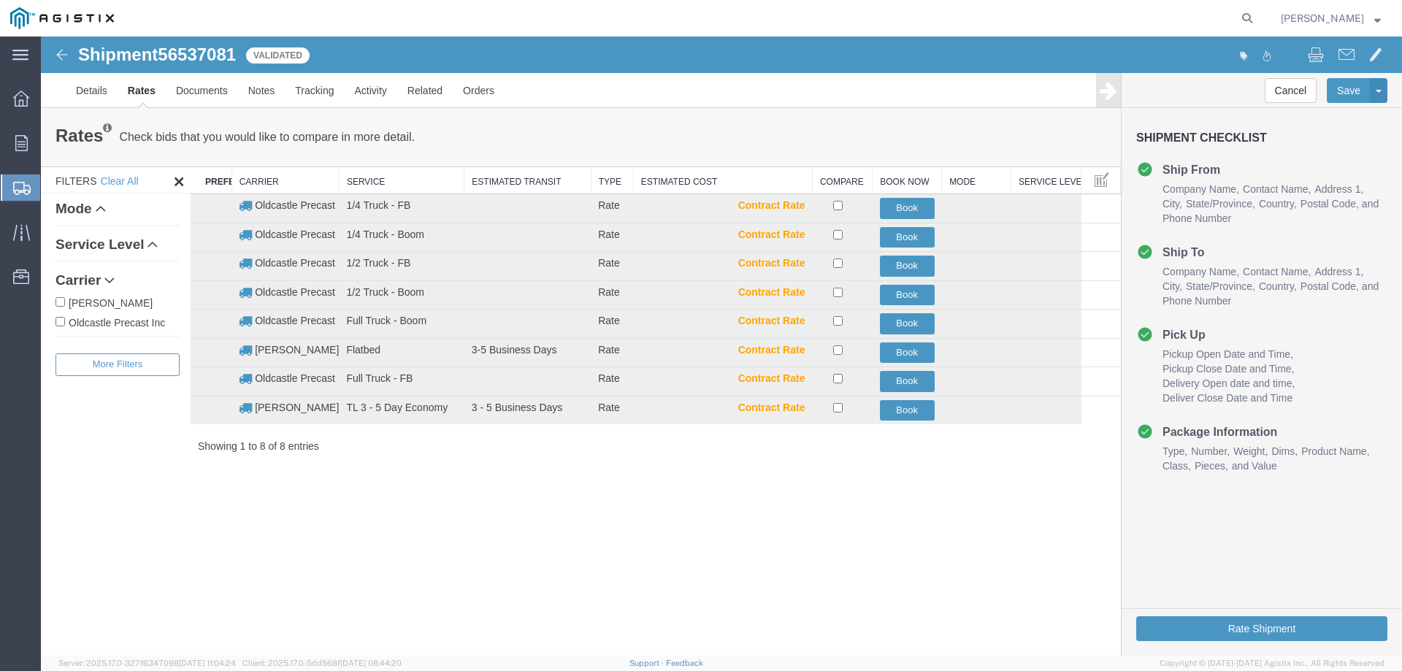
click at [143, 321] on label "Oldcastle Precast Inc" at bounding box center [118, 322] width 124 height 16
click at [65, 321] on input "Oldcastle Precast Inc" at bounding box center [60, 321] width 9 height 9
checkbox input "true"
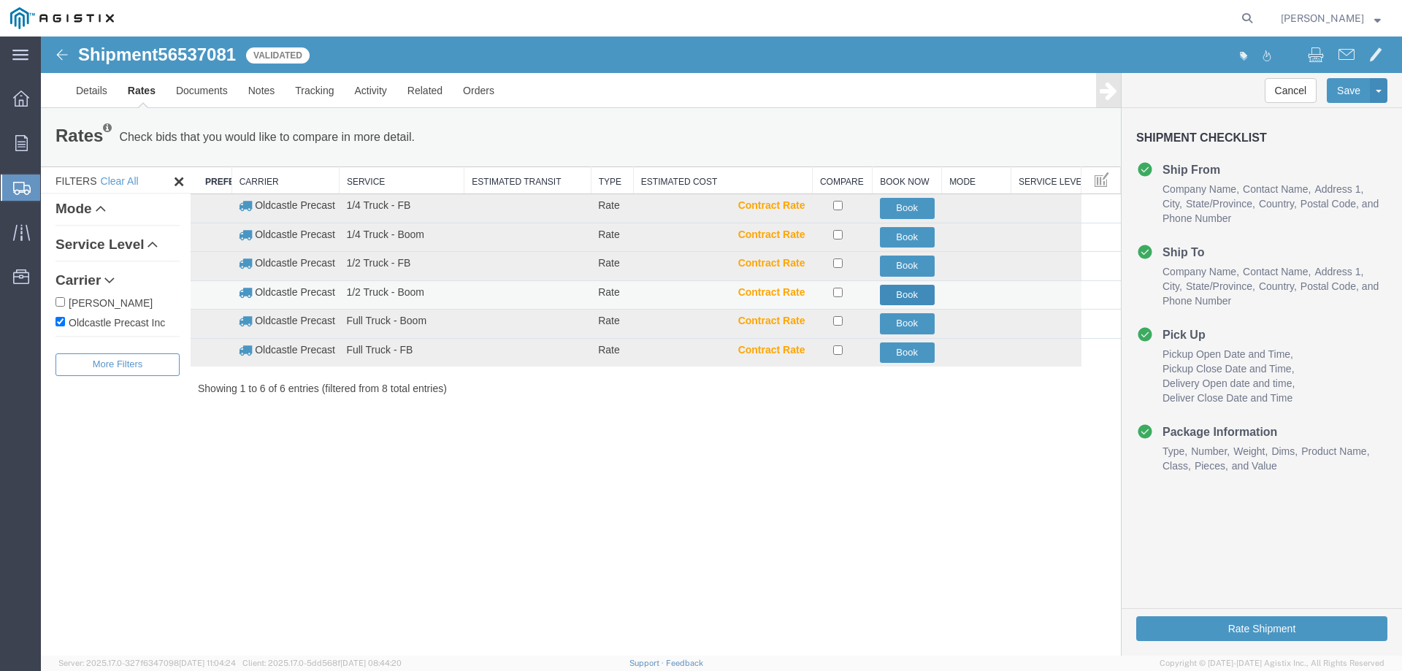
click at [908, 292] on button "Book" at bounding box center [907, 295] width 55 height 21
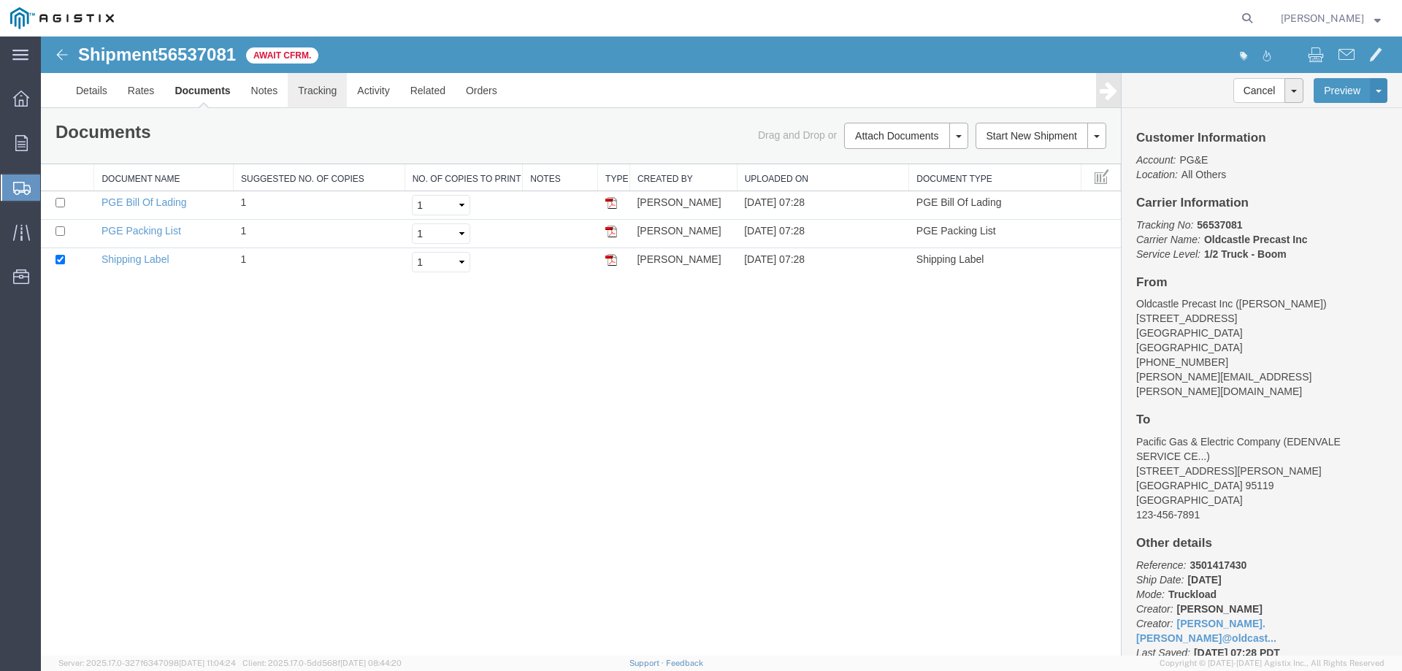
click at [329, 95] on link "Tracking" at bounding box center [317, 90] width 59 height 35
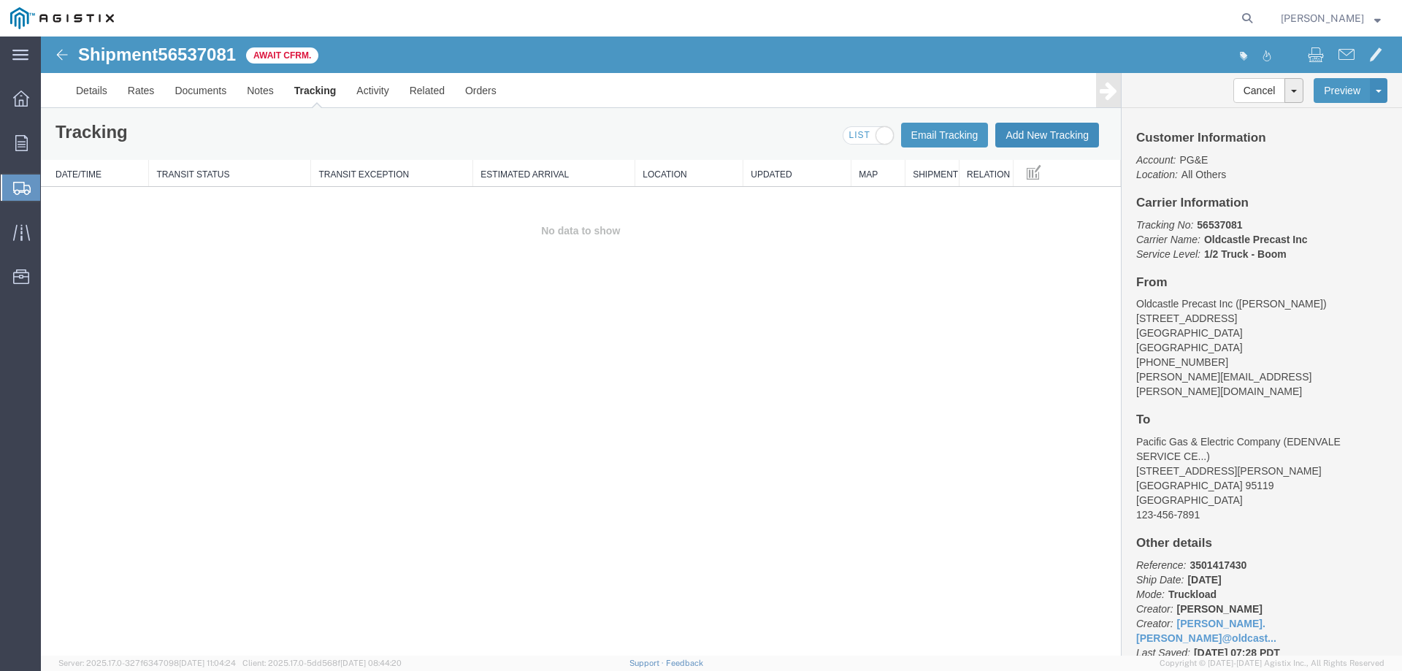
click at [1050, 137] on button "Add New Tracking" at bounding box center [1047, 135] width 104 height 25
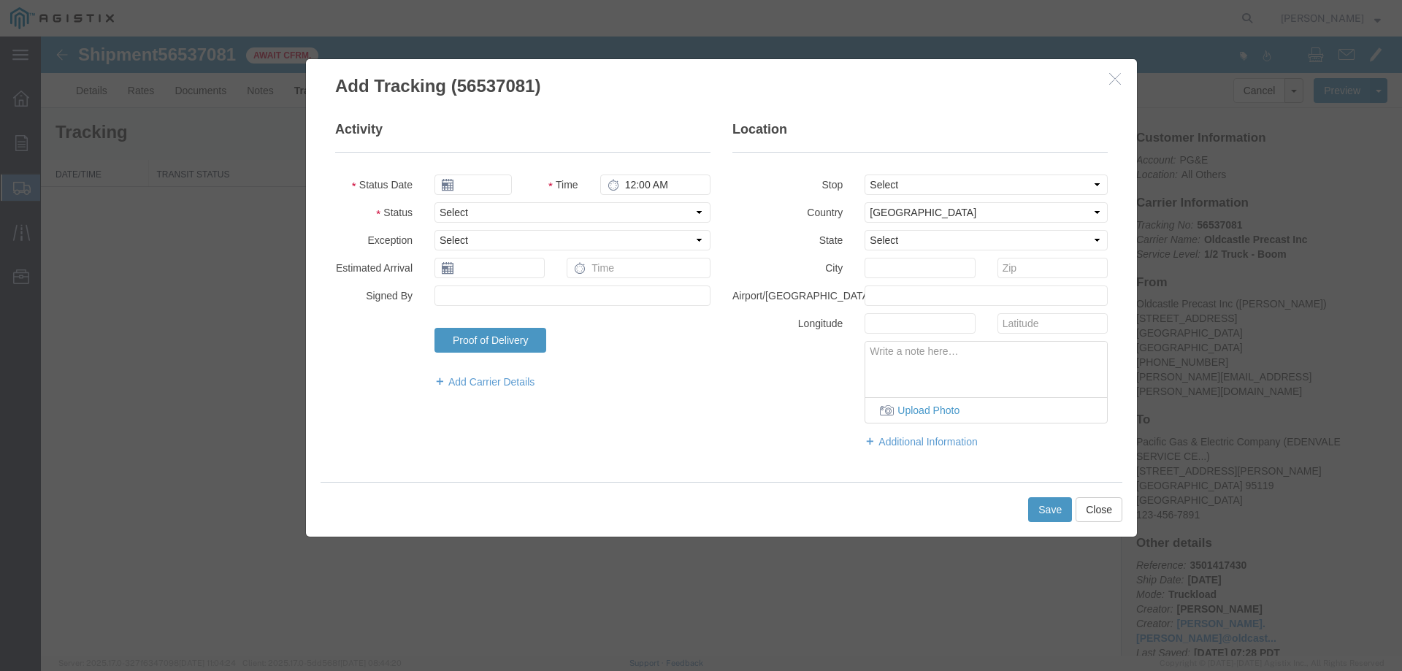
type input "08/19/2025"
type input "8:00 AM"
click at [456, 210] on select "Select Arrival Notice Available Arrival Notice Imported Arrive at Delivery Loca…" at bounding box center [573, 212] width 276 height 20
select select "DELIVRED"
click at [435, 202] on select "Select Arrival Notice Available Arrival Notice Imported Arrive at Delivery Loca…" at bounding box center [573, 212] width 276 height 20
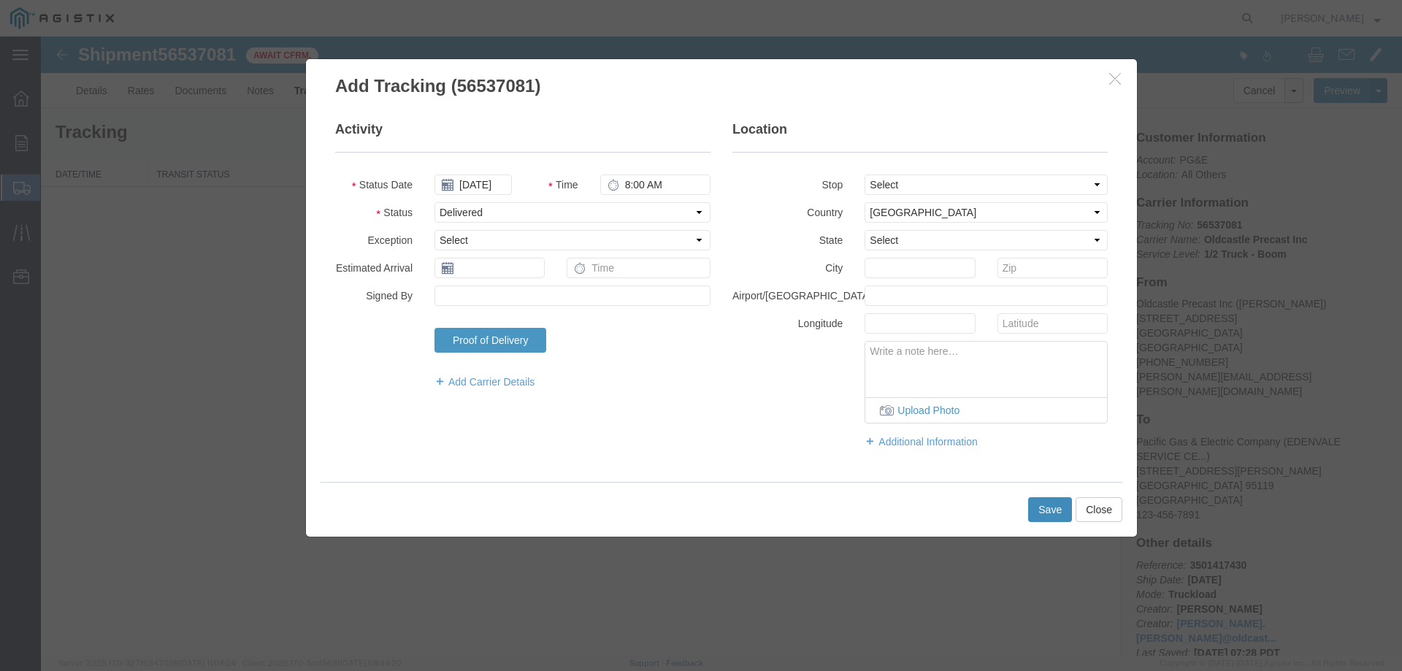
click at [1041, 508] on button "Save" at bounding box center [1050, 509] width 44 height 25
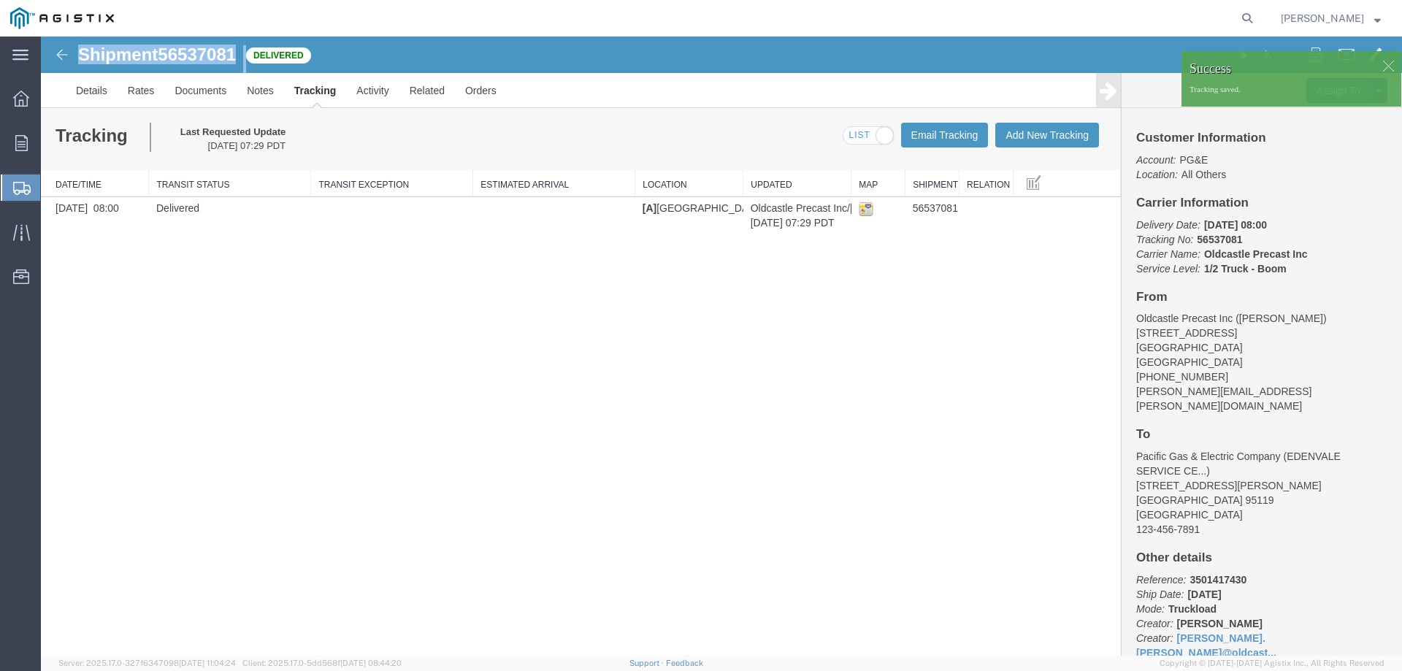
drag, startPoint x: 77, startPoint y: 53, endPoint x: 256, endPoint y: 63, distance: 179.2
click at [256, 63] on div "Shipment 56537081 1 of 1 Delivered" at bounding box center [381, 59] width 679 height 28
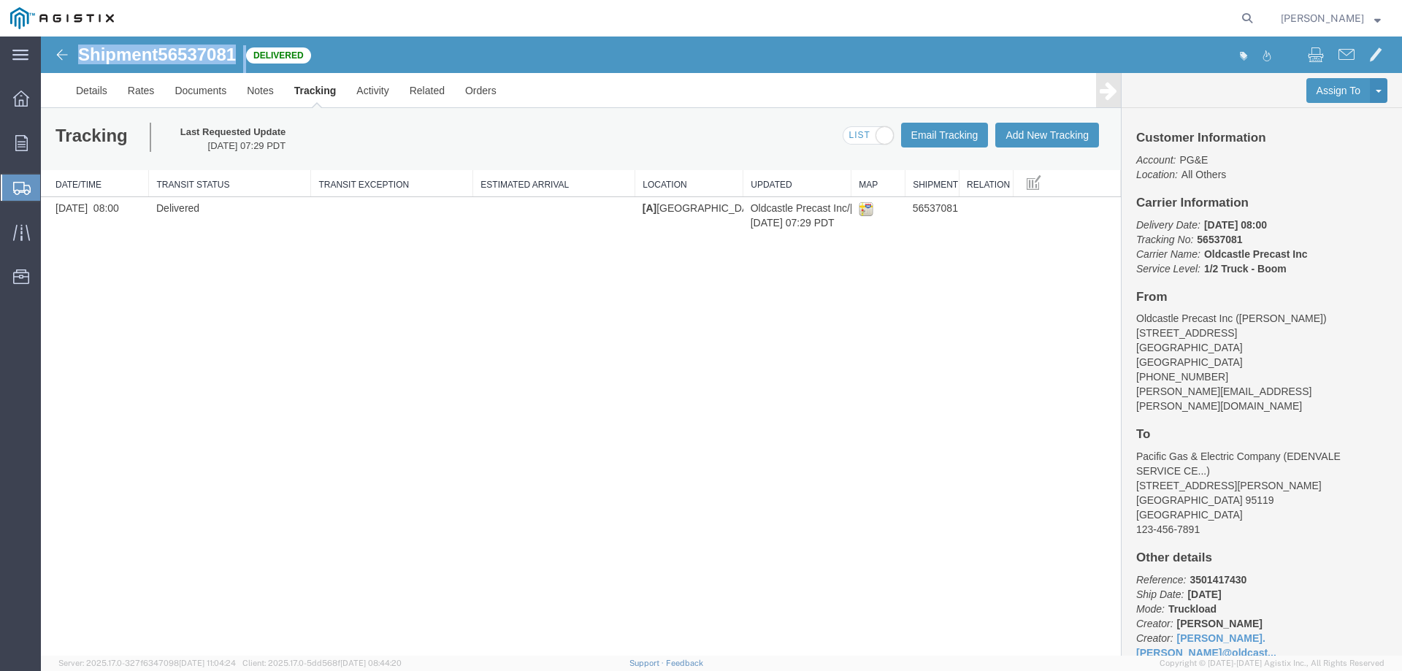
copy div "Shipment 56537081 1 of 1"
